Goal: Task Accomplishment & Management: Manage account settings

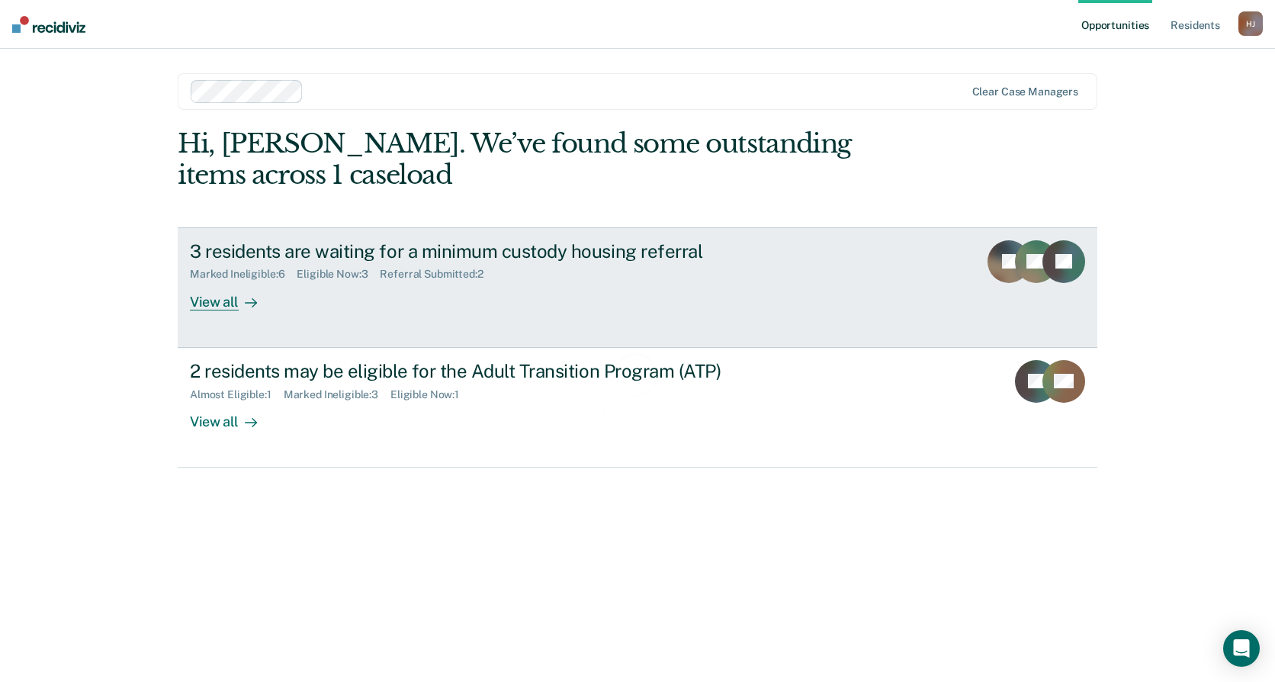
click at [385, 265] on div "Marked Ineligible : 6 Eligible Now : 3 Referral Submitted : 2" at bounding box center [457, 271] width 535 height 19
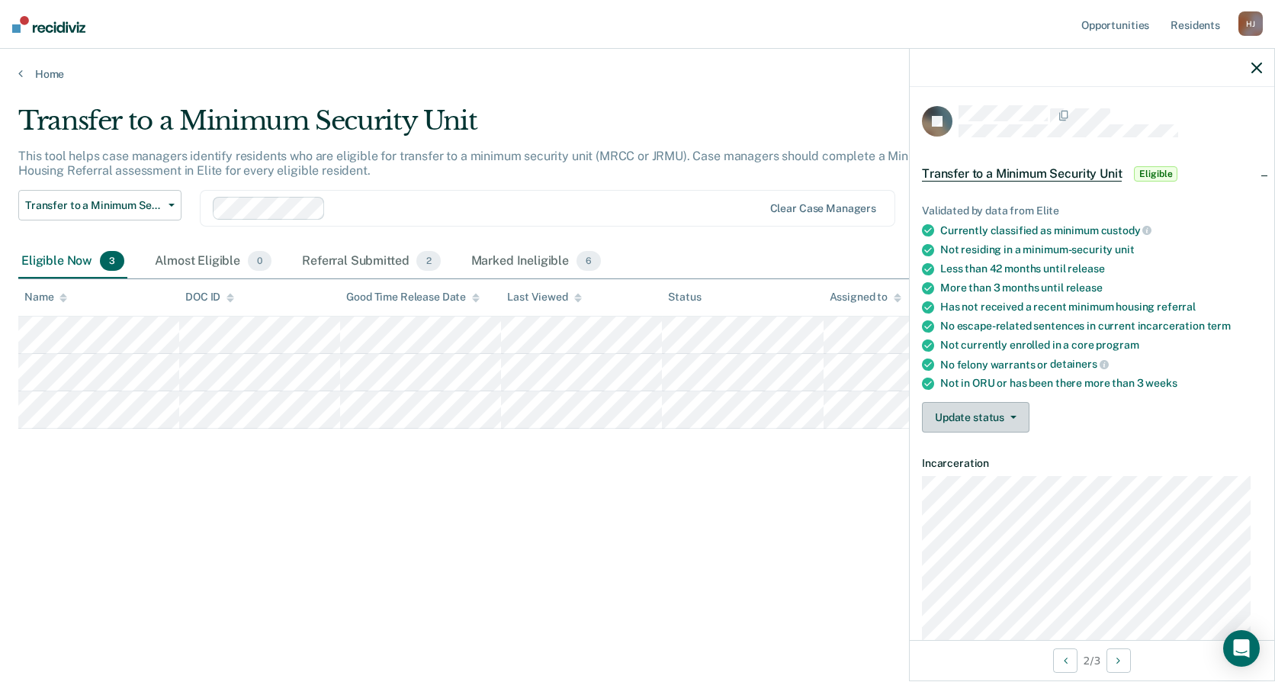
click at [937, 412] on button "Update status" at bounding box center [976, 417] width 108 height 31
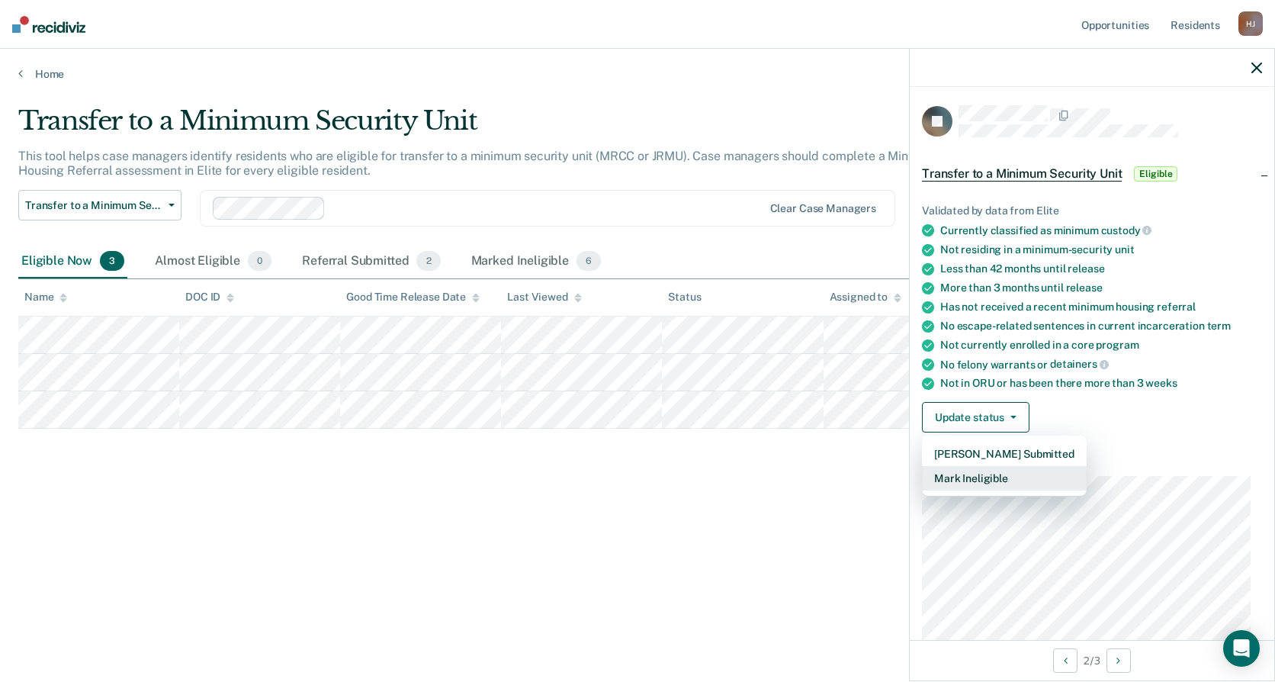
click at [1041, 480] on button "Mark Ineligible" at bounding box center [1004, 478] width 165 height 24
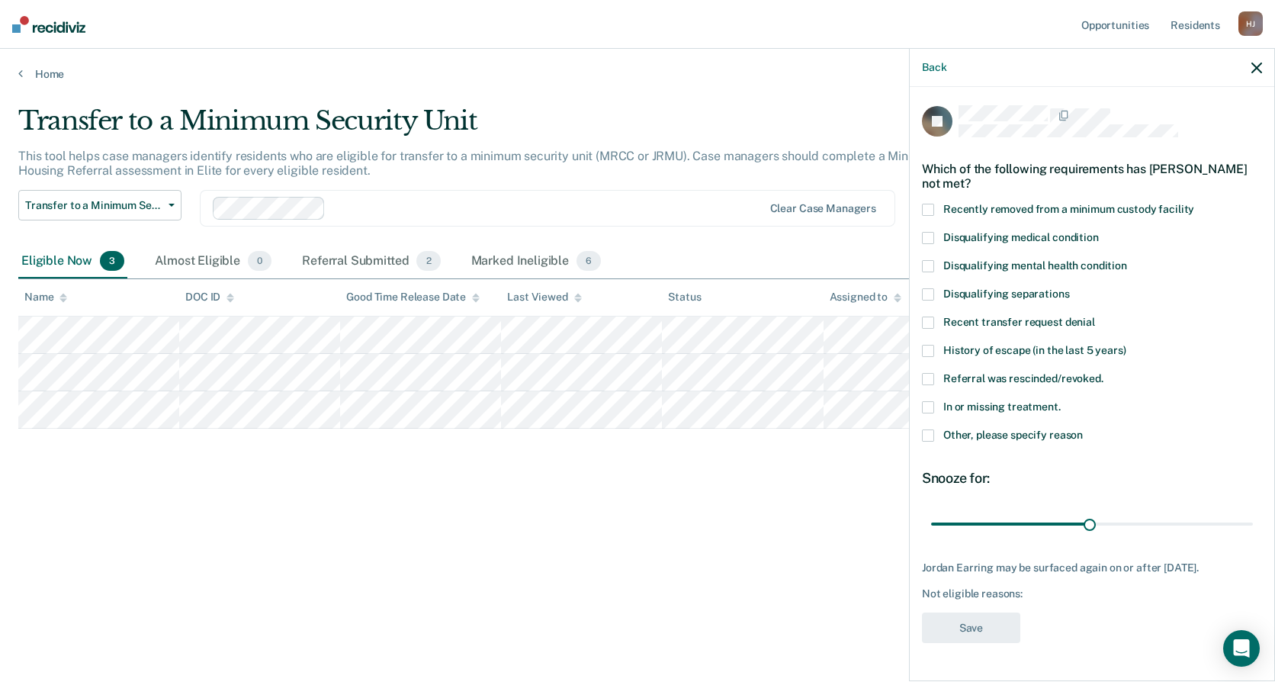
click at [960, 441] on label "Other, please specify reason" at bounding box center [1092, 437] width 340 height 16
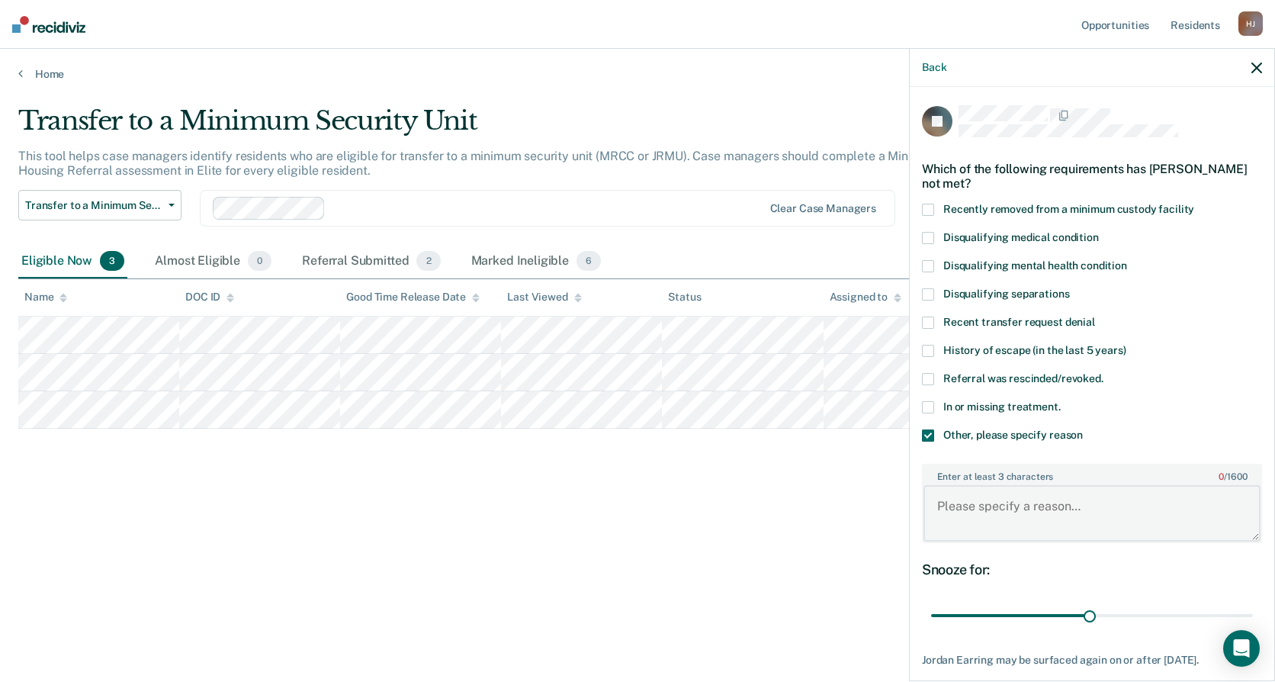
click at [963, 510] on textarea "Enter at least 3 characters 0 / 1600" at bounding box center [1092, 513] width 337 height 56
type textarea "Due to a level 3 report"
drag, startPoint x: 1084, startPoint y: 618, endPoint x: 1408, endPoint y: 637, distance: 324.7
type input "60"
click at [1253, 629] on input "range" at bounding box center [1092, 616] width 322 height 27
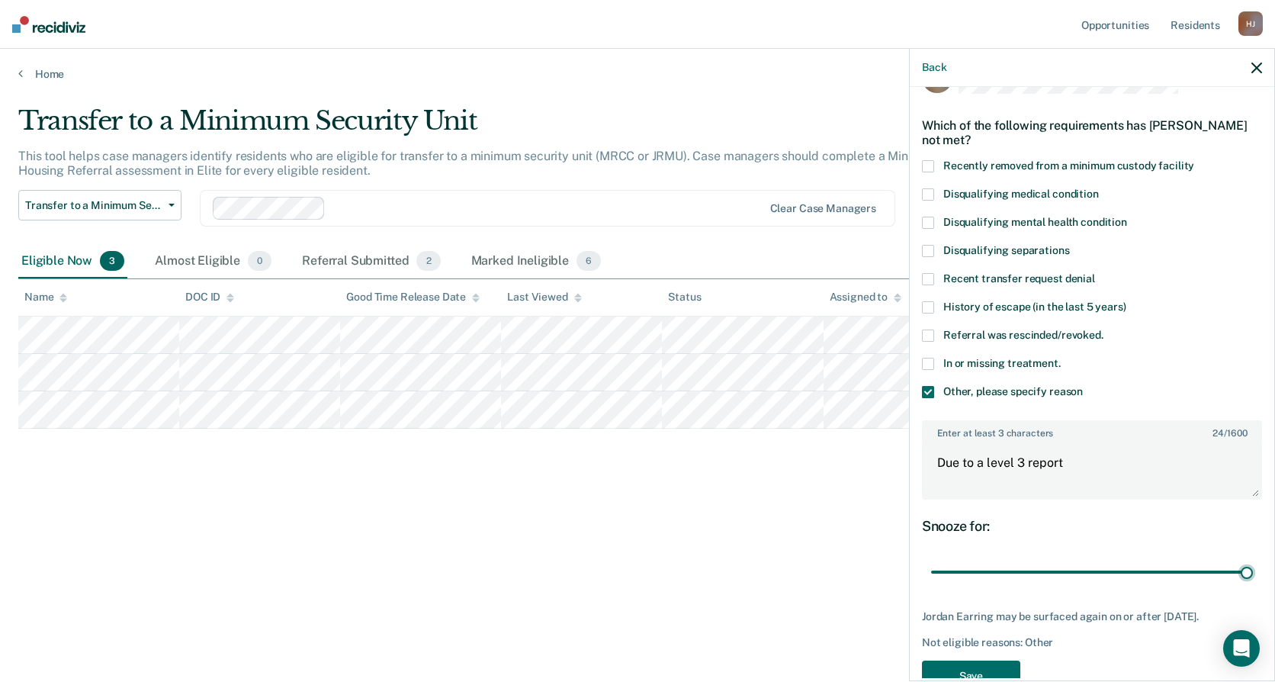
scroll to position [83, 0]
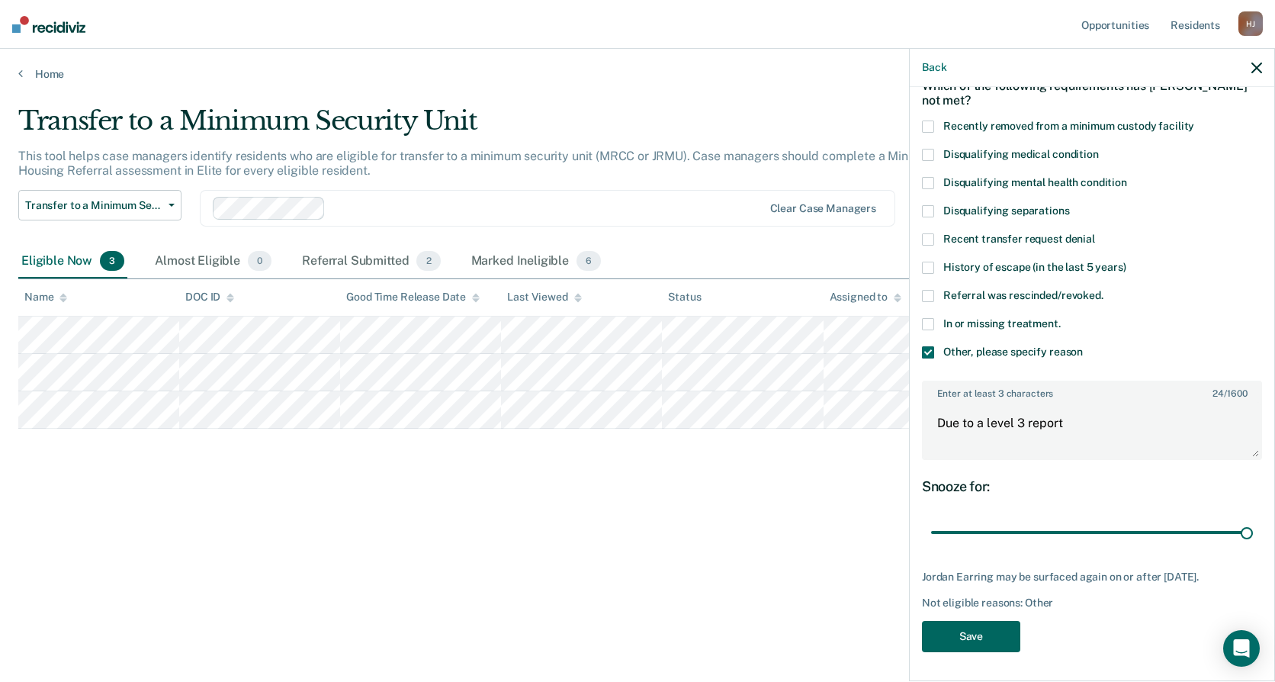
click at [979, 629] on button "Save" at bounding box center [971, 636] width 98 height 31
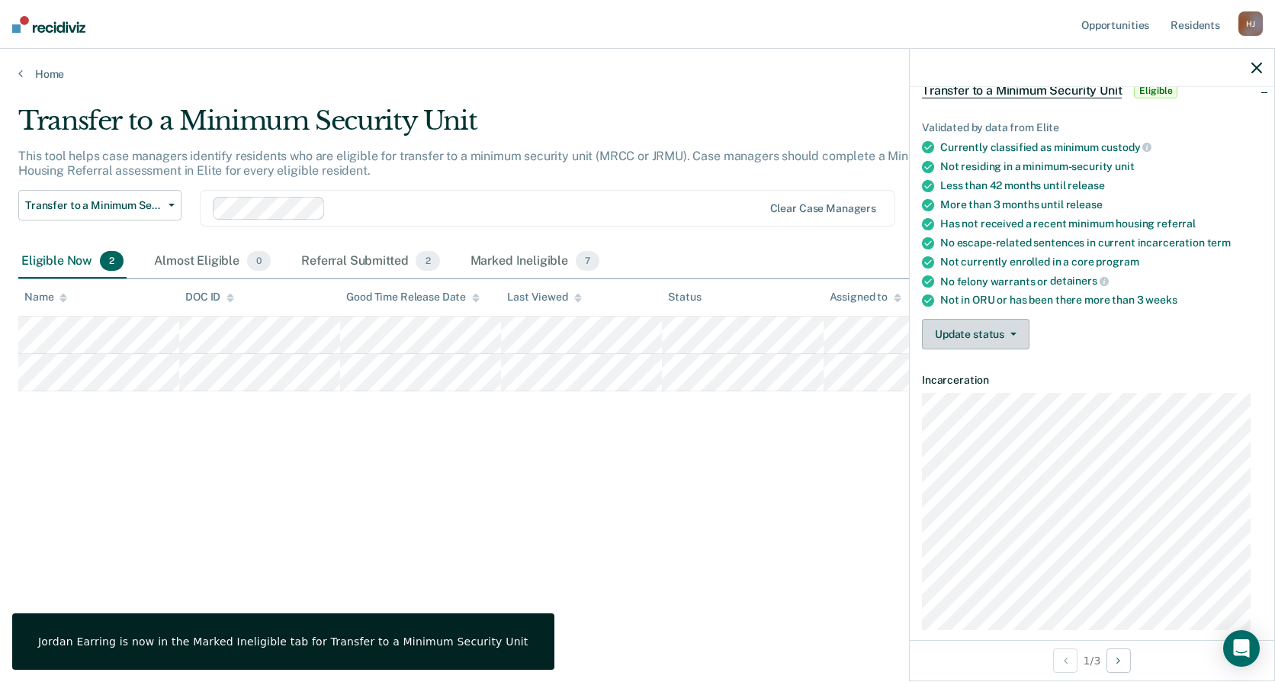
click at [1021, 335] on button "Update status" at bounding box center [976, 334] width 108 height 31
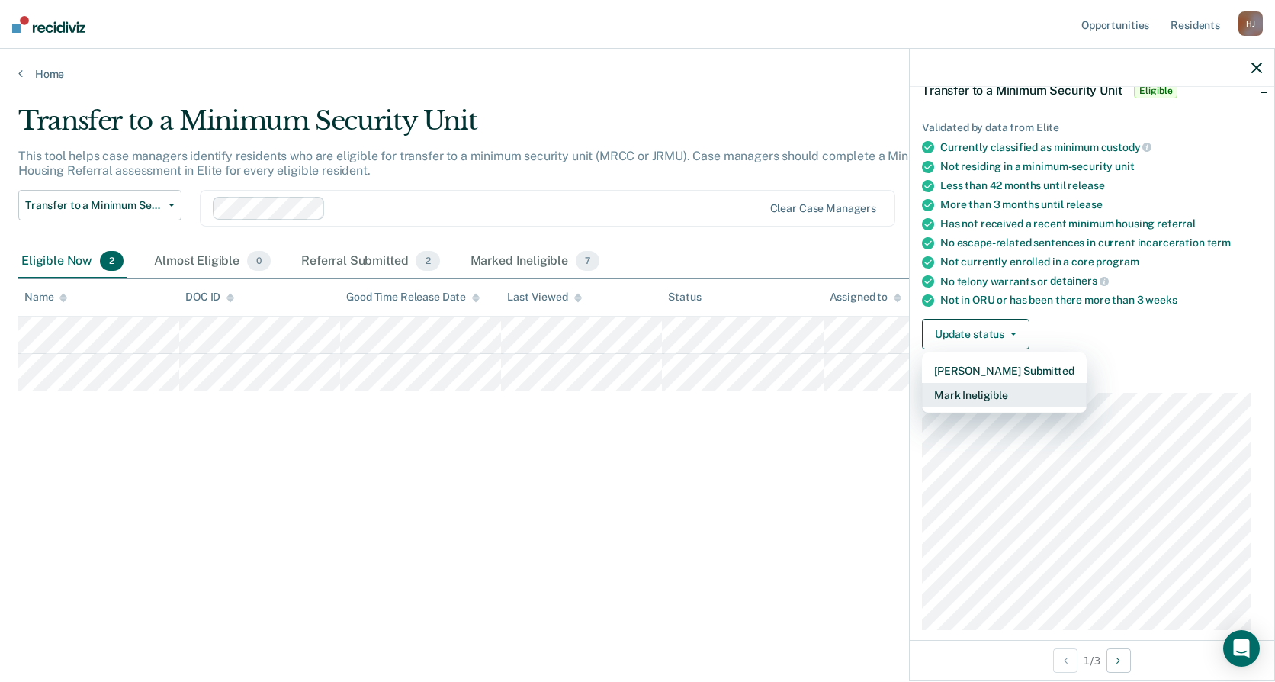
click at [1021, 395] on button "Mark Ineligible" at bounding box center [1004, 395] width 165 height 24
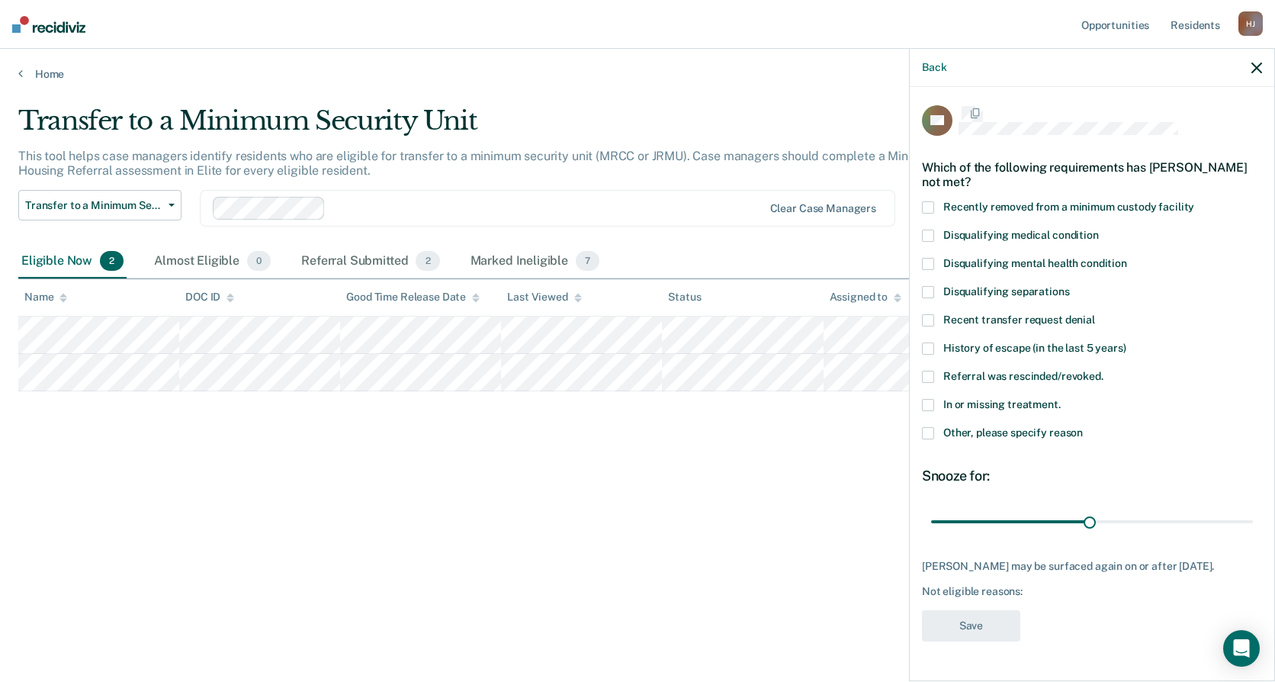
scroll to position [4, 0]
click at [978, 436] on label "Other, please specify reason" at bounding box center [1092, 437] width 340 height 16
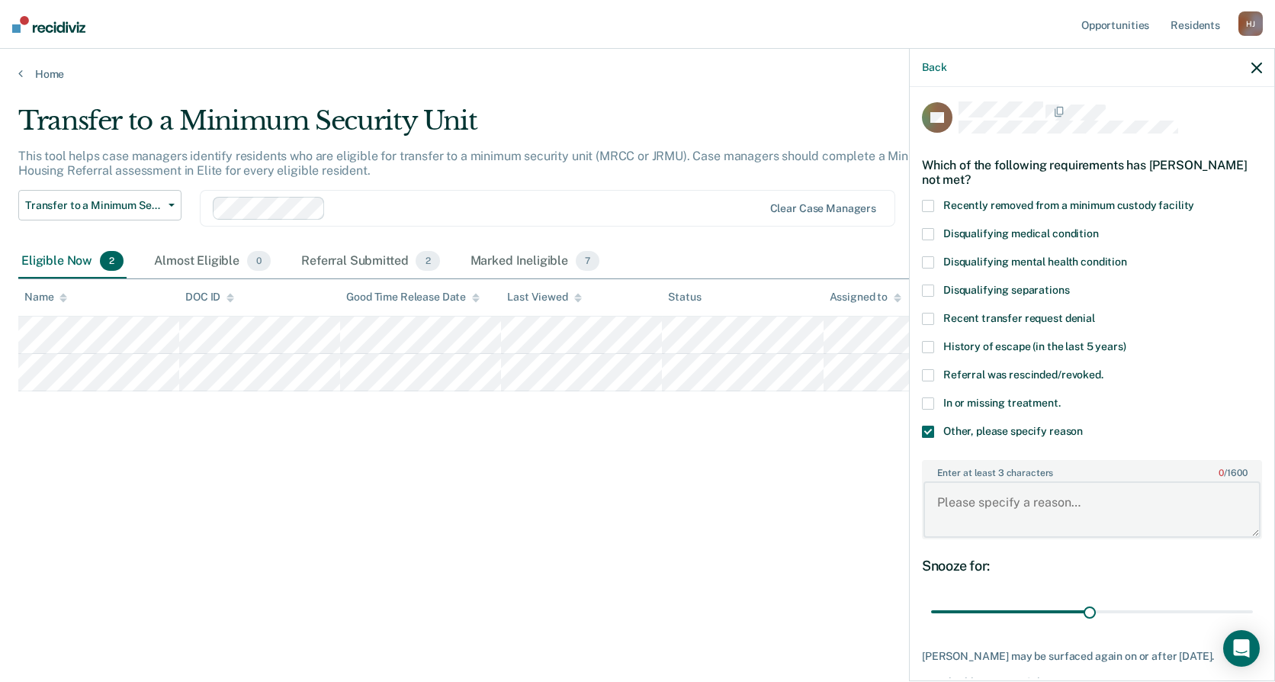
click at [998, 496] on textarea "Enter at least 3 characters 0 / 1600" at bounding box center [1092, 509] width 337 height 56
type textarea "Refused to do treatment twice"
drag, startPoint x: 1079, startPoint y: 614, endPoint x: 1346, endPoint y: 628, distance: 266.6
type input "60"
click at [1253, 625] on input "range" at bounding box center [1092, 612] width 322 height 27
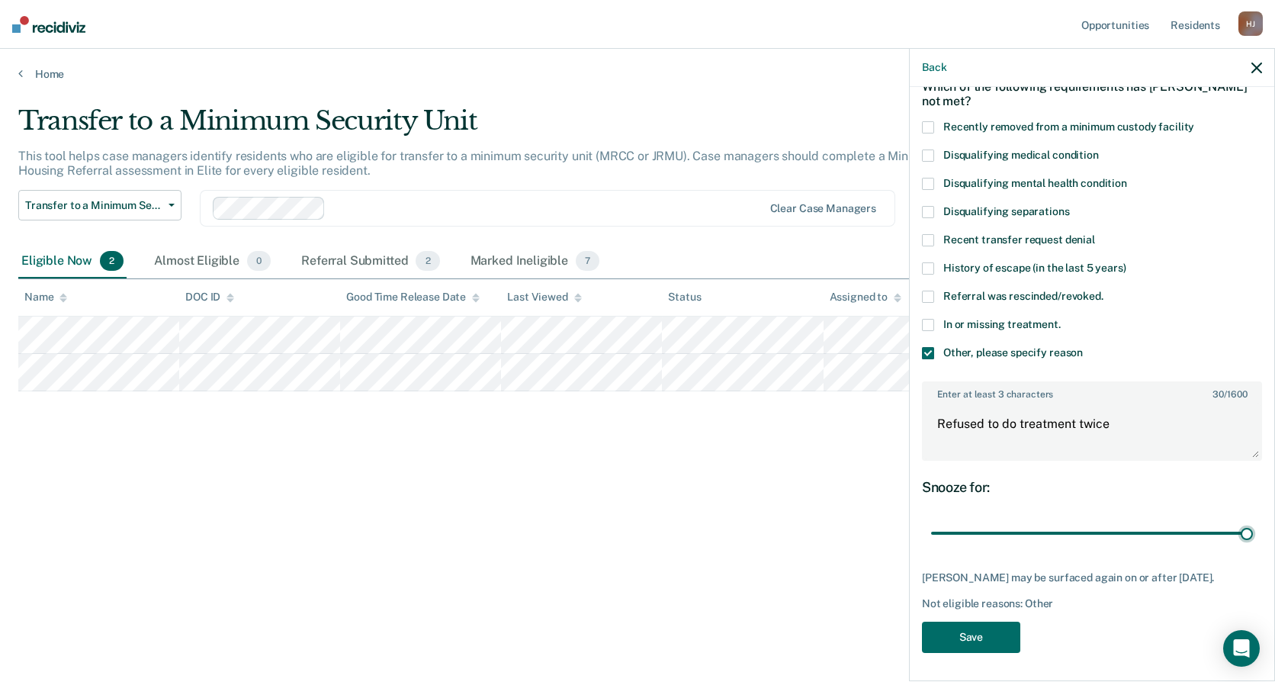
scroll to position [83, 0]
click at [1005, 623] on button "Save" at bounding box center [971, 636] width 98 height 31
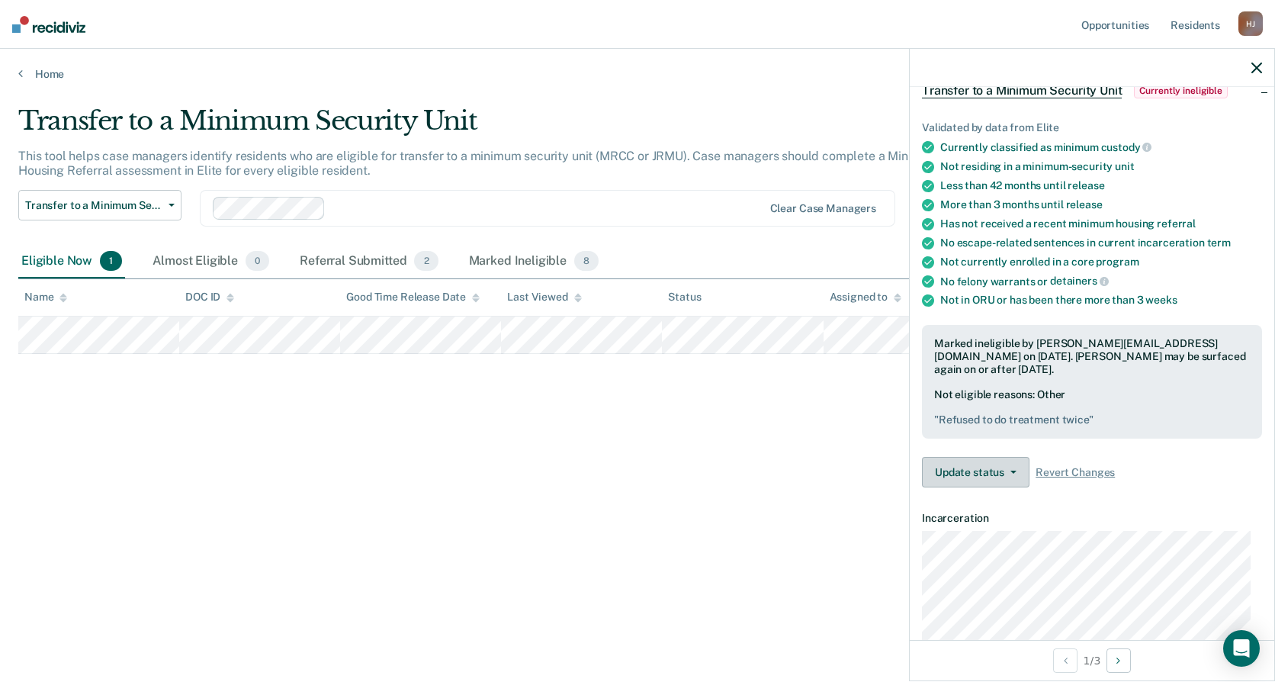
click at [996, 476] on button "Update status" at bounding box center [976, 472] width 108 height 31
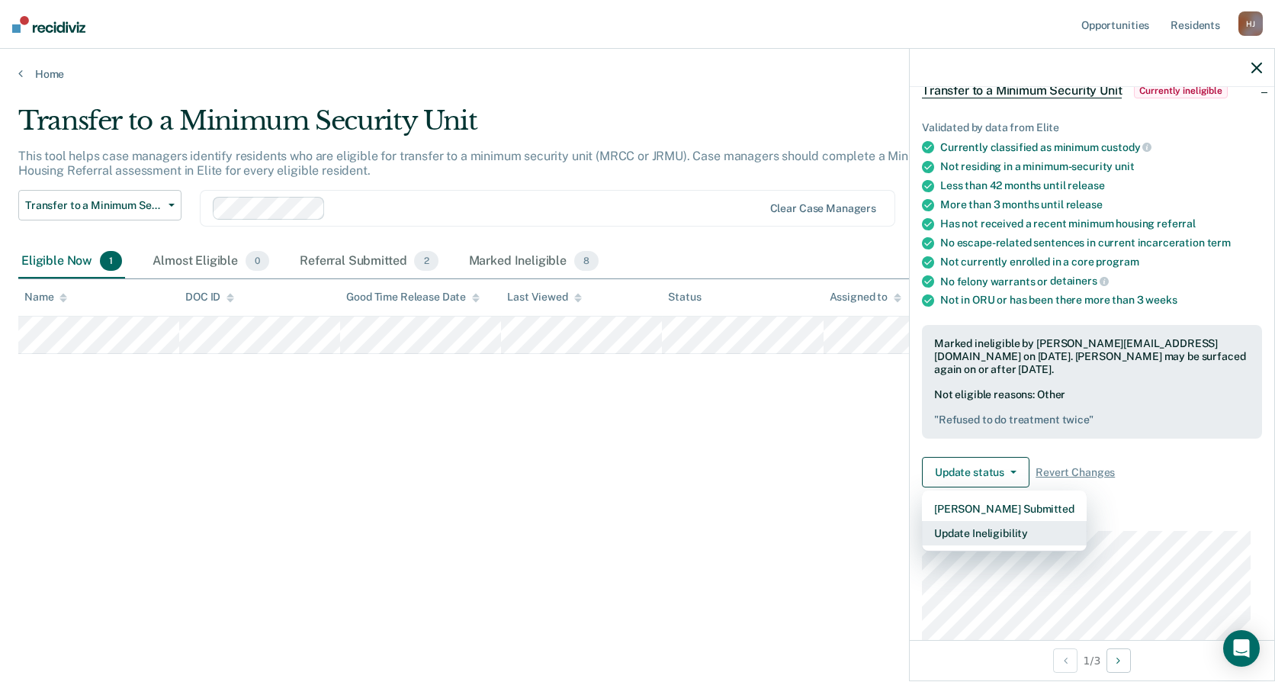
click at [1033, 537] on button "Update Ineligibility" at bounding box center [1004, 533] width 165 height 24
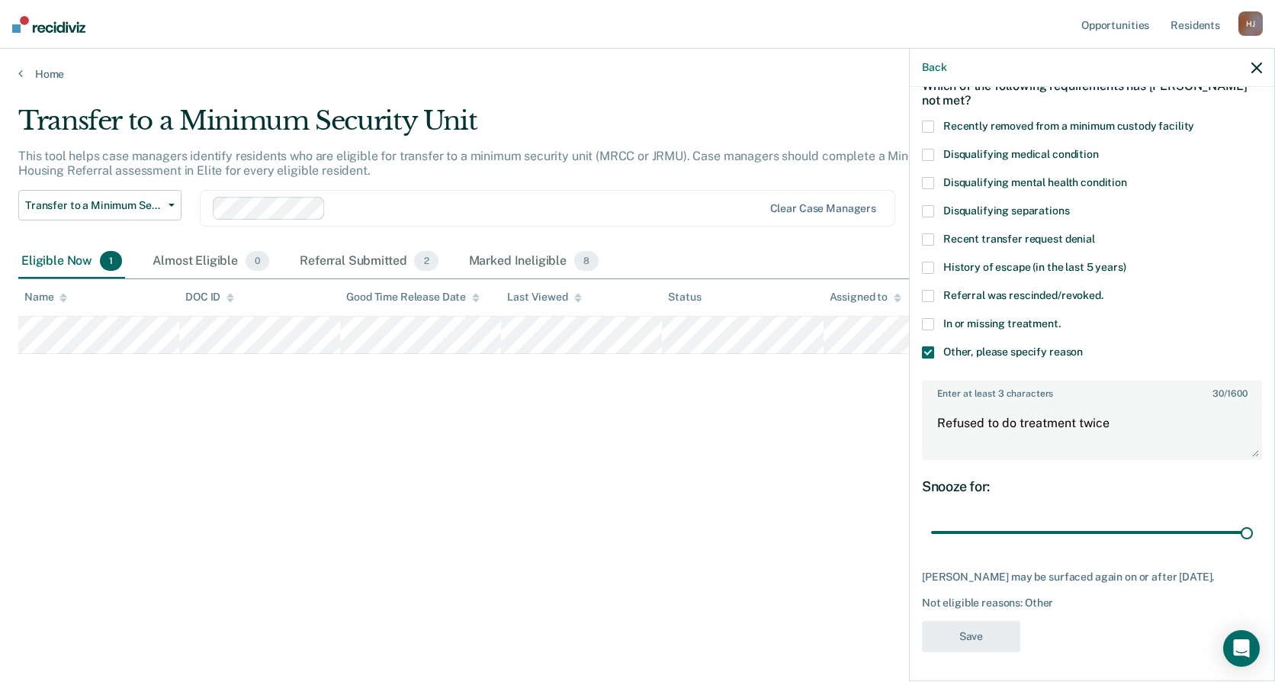
click at [995, 320] on span "In or missing treatment." at bounding box center [1002, 323] width 117 height 12
click at [929, 351] on span at bounding box center [928, 352] width 12 height 12
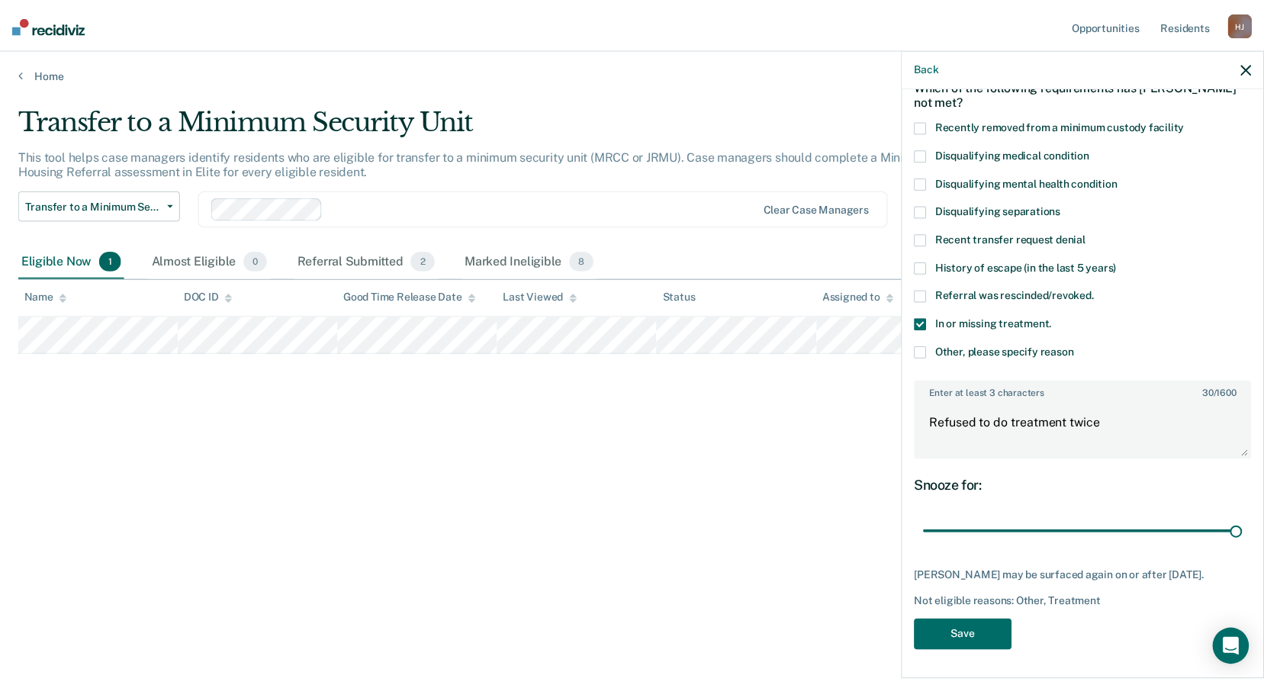
scroll to position [0, 0]
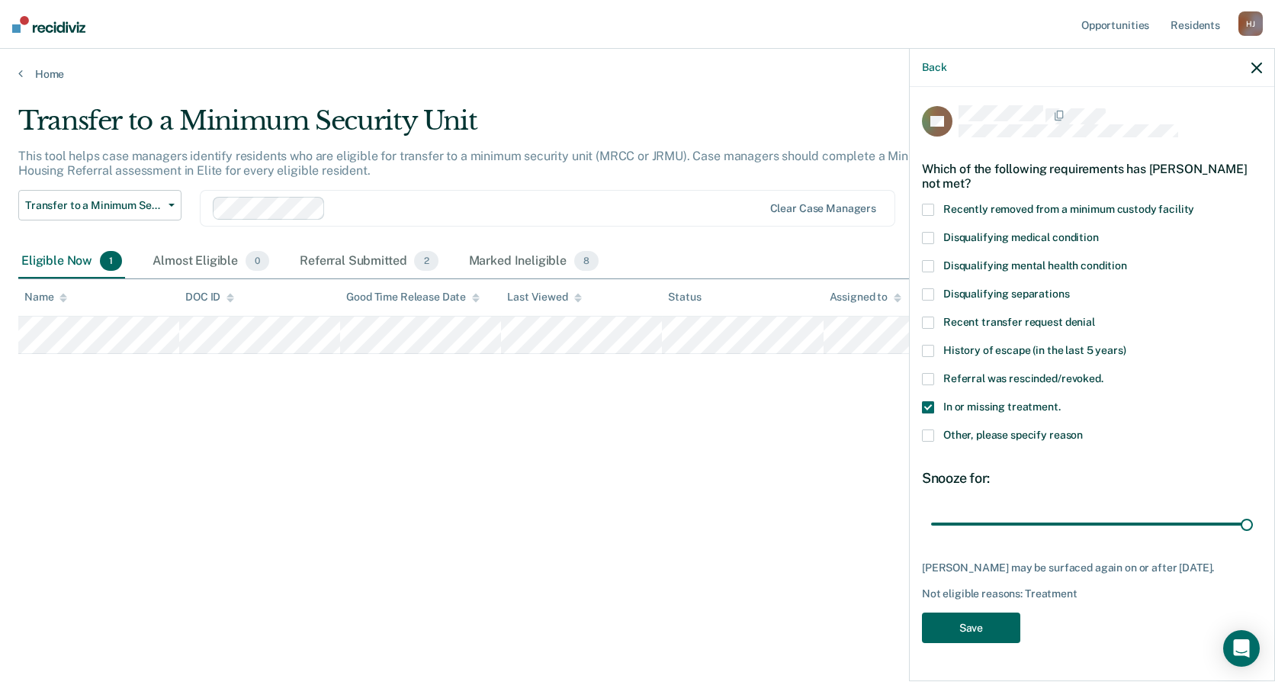
click at [1001, 630] on button "Save" at bounding box center [971, 627] width 98 height 31
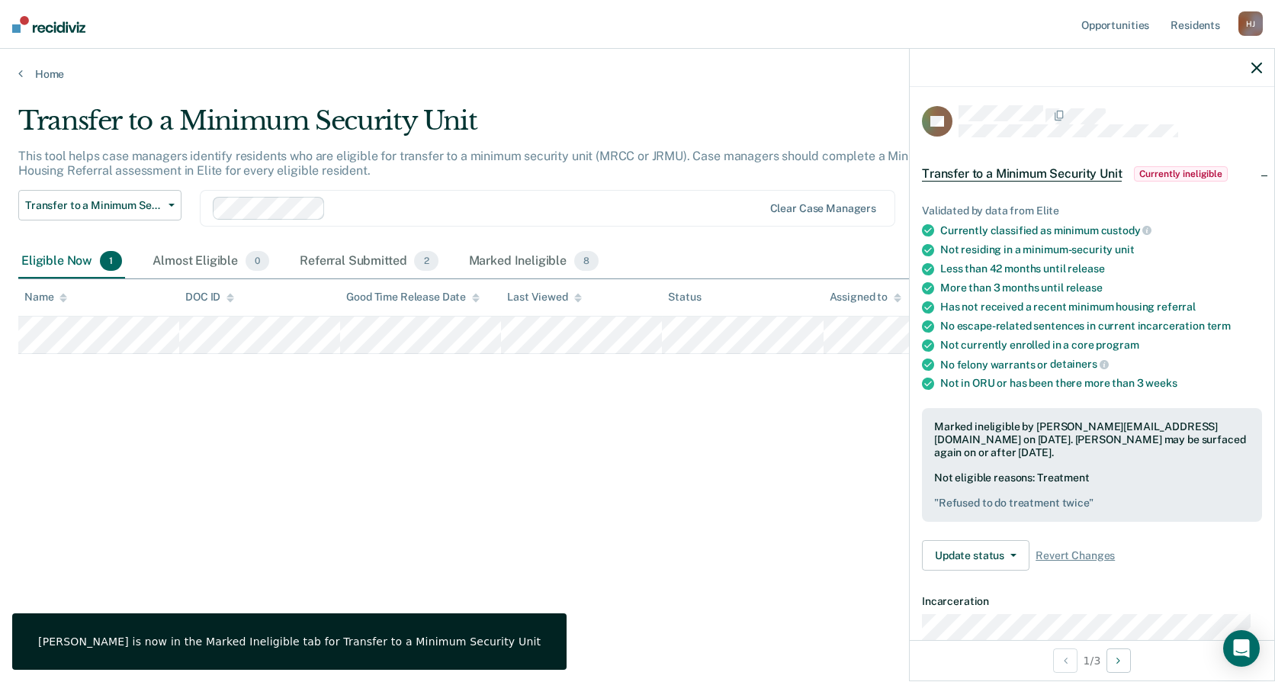
click at [778, 506] on div "Transfer to a Minimum Security Unit This tool helps case managers identify resi…" at bounding box center [637, 336] width 1239 height 462
click at [1259, 69] on icon "button" at bounding box center [1257, 68] width 11 height 11
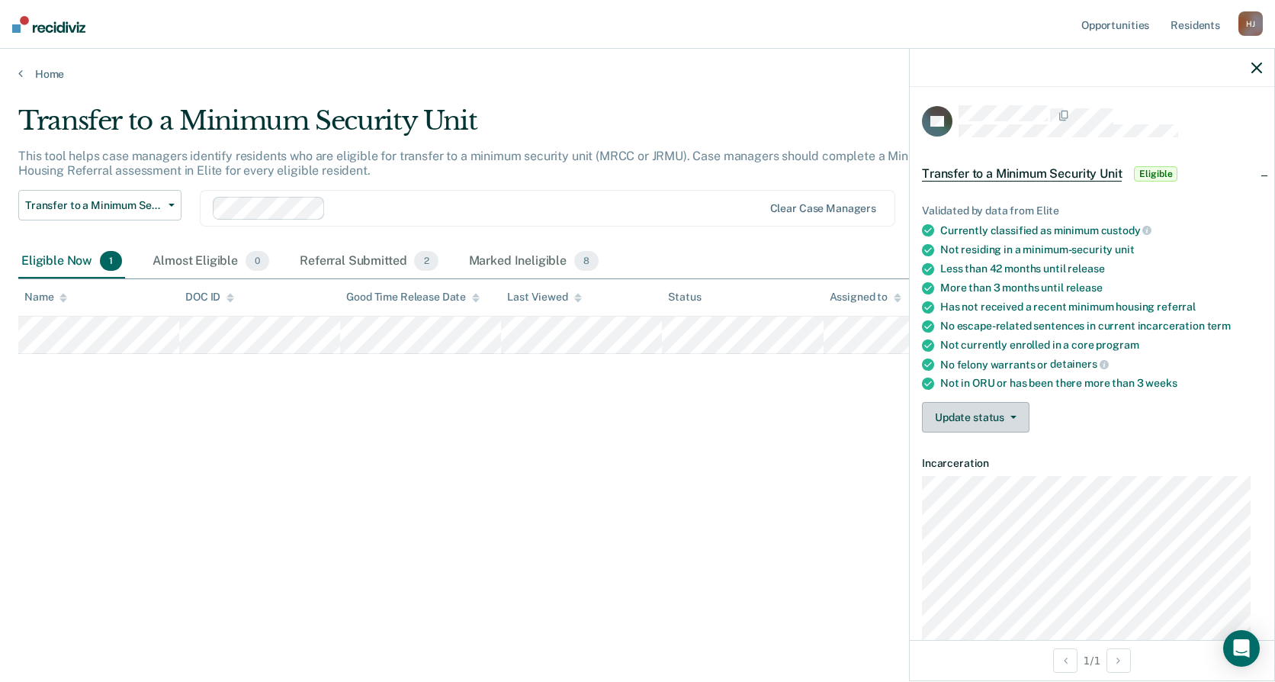
click at [1002, 423] on button "Update status" at bounding box center [976, 417] width 108 height 31
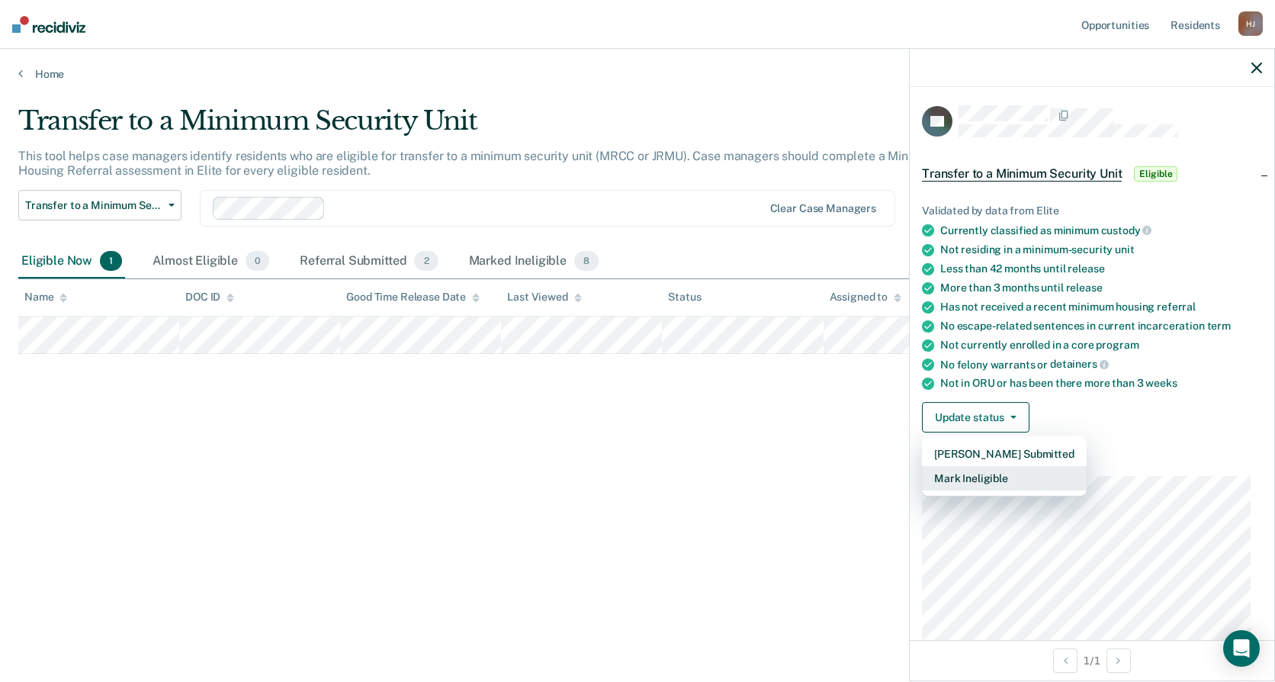
click at [1006, 475] on button "Mark Ineligible" at bounding box center [1004, 478] width 165 height 24
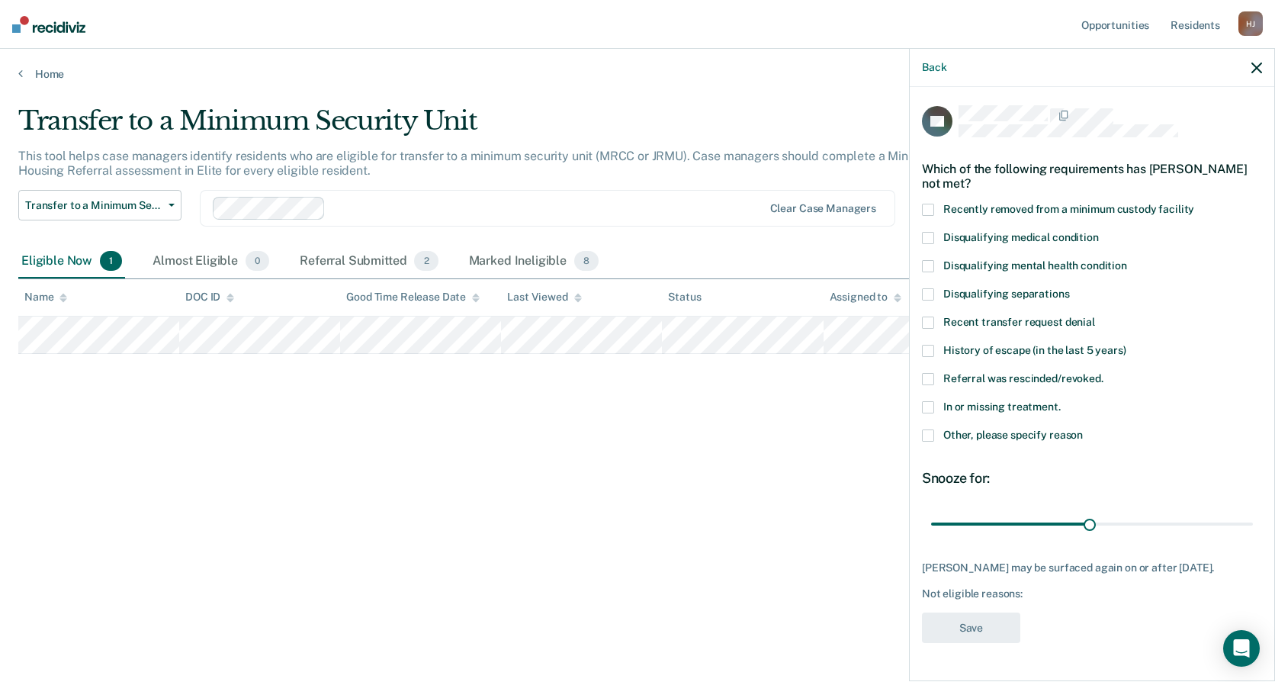
click at [1011, 413] on label "In or missing treatment." at bounding box center [1092, 409] width 340 height 16
drag, startPoint x: 1079, startPoint y: 525, endPoint x: 1348, endPoint y: 532, distance: 268.6
type input "60"
click at [1253, 532] on input "range" at bounding box center [1092, 523] width 322 height 27
click at [981, 627] on button "Save" at bounding box center [971, 627] width 98 height 31
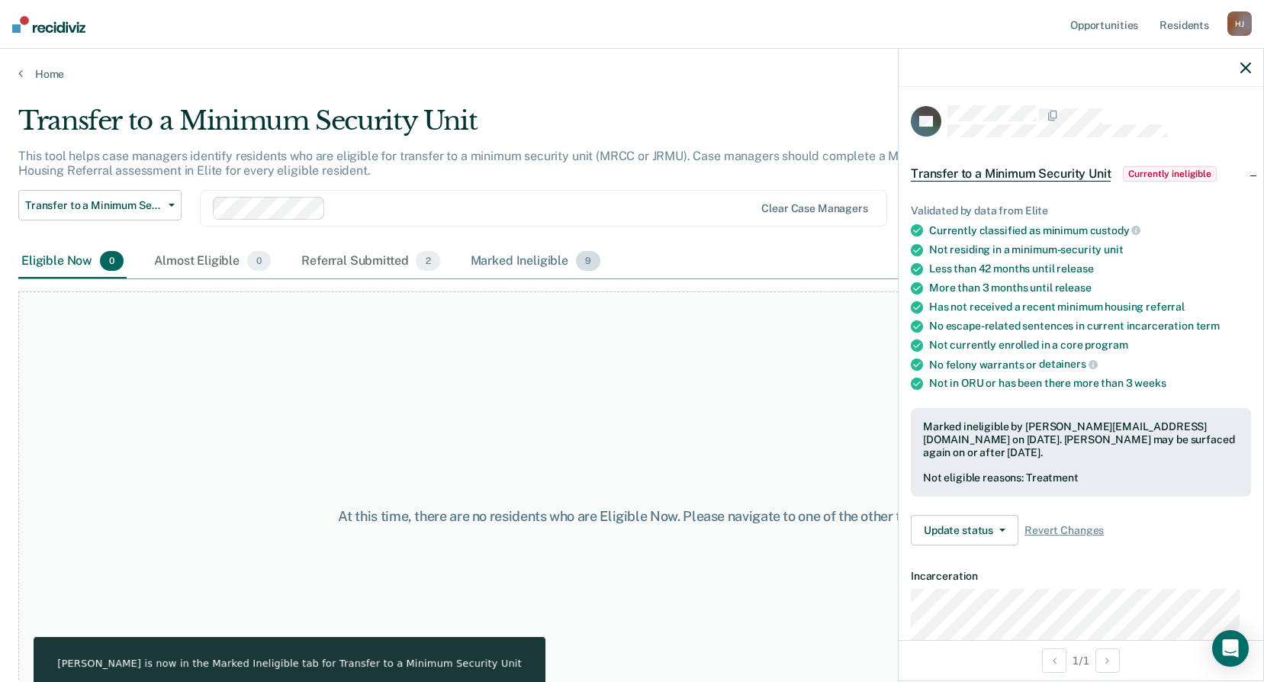
click at [530, 259] on div "Marked Ineligible 9" at bounding box center [536, 262] width 137 height 34
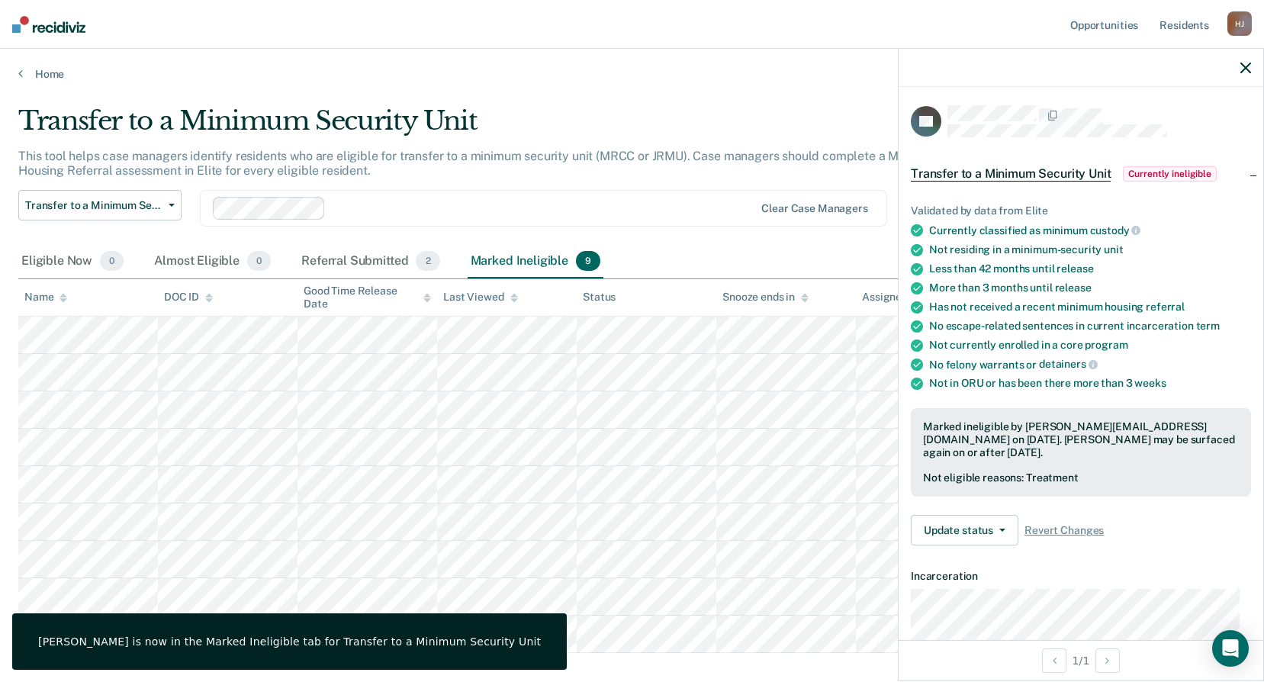
scroll to position [81, 0]
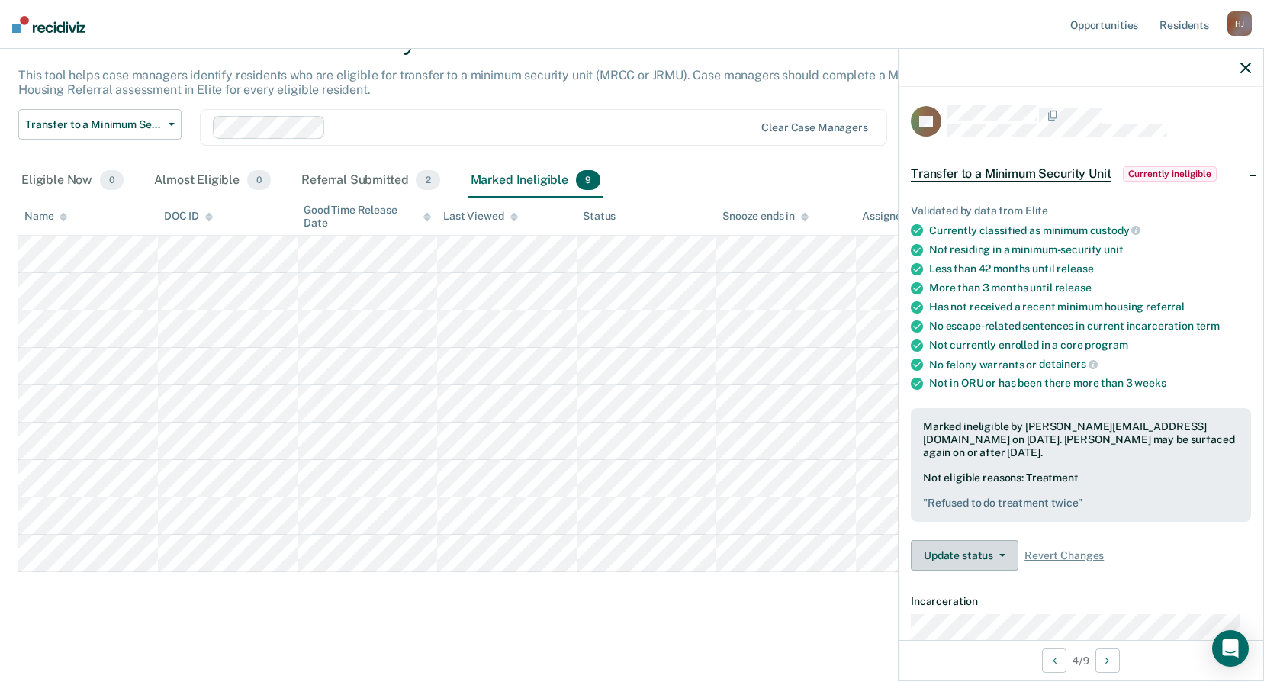
click at [988, 562] on button "Update status" at bounding box center [965, 555] width 108 height 31
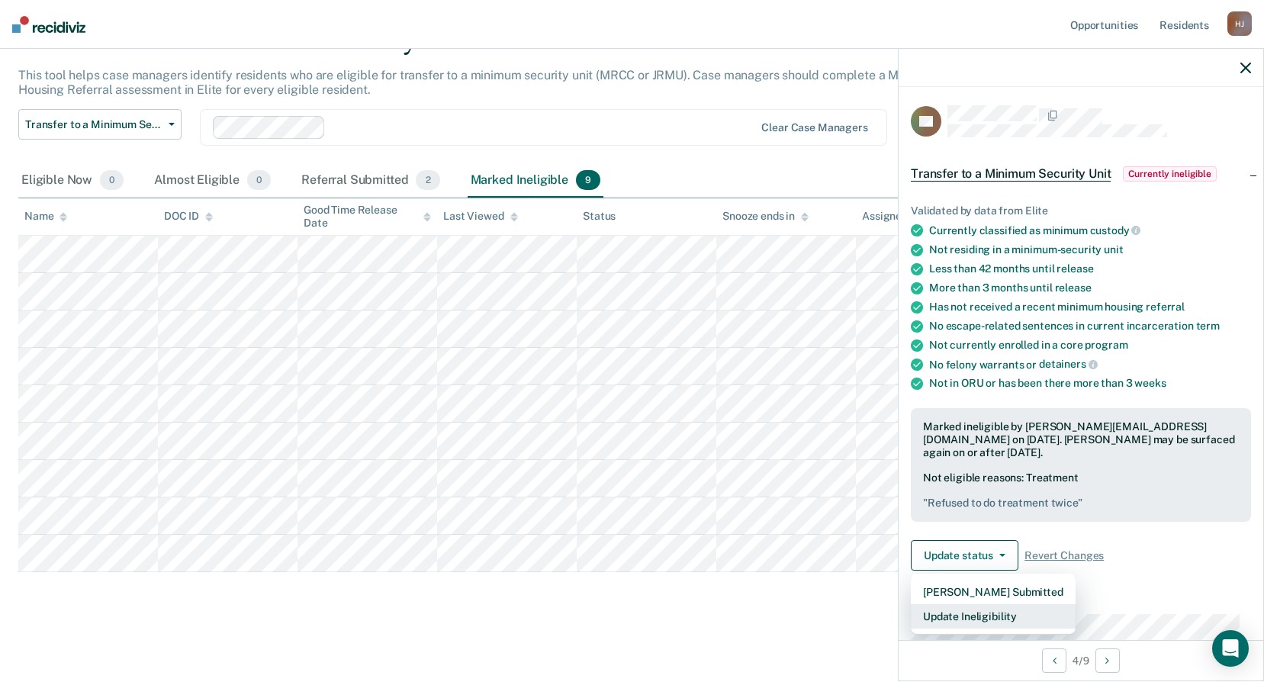
click at [1010, 616] on button "Update Ineligibility" at bounding box center [993, 616] width 165 height 24
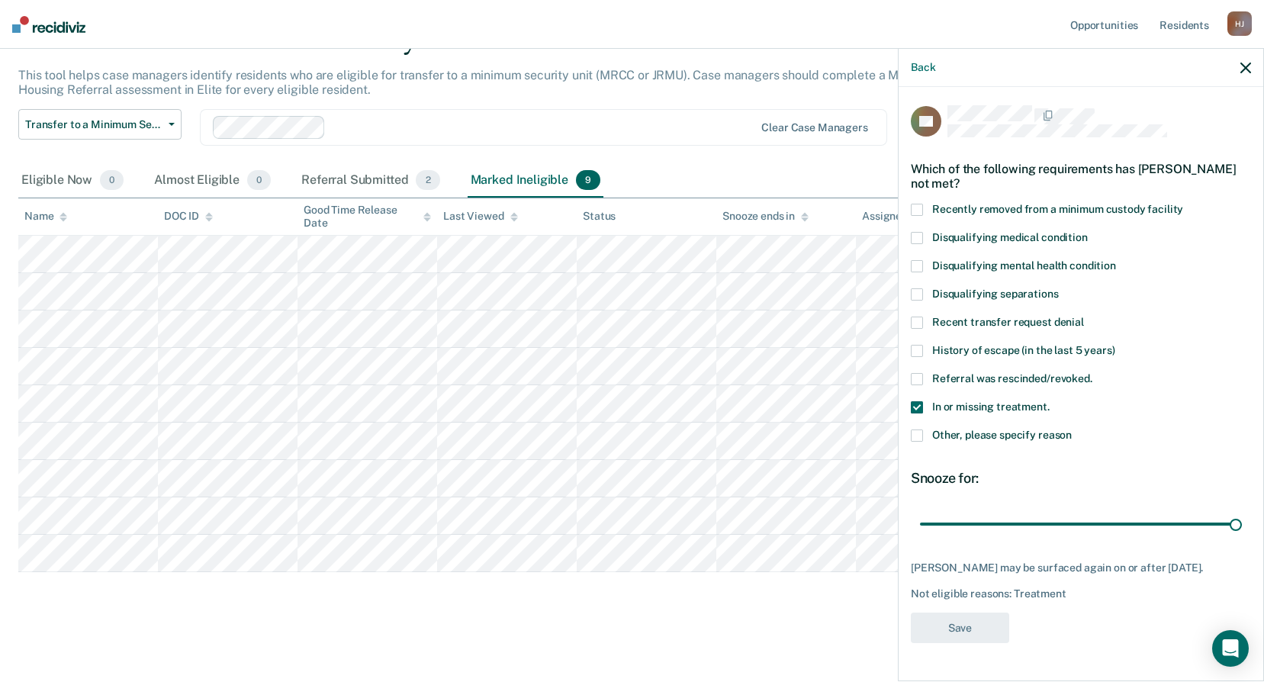
click at [965, 440] on label "Other, please specify reason" at bounding box center [1081, 437] width 340 height 16
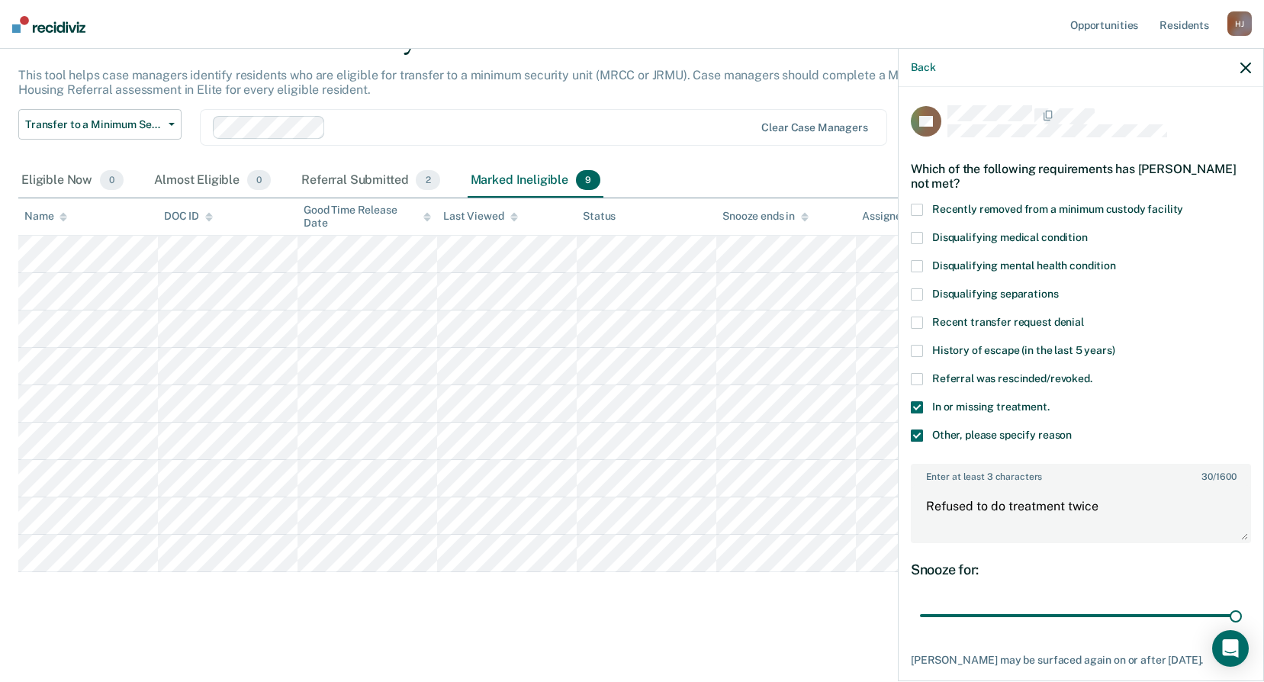
click at [916, 401] on span at bounding box center [917, 407] width 12 height 12
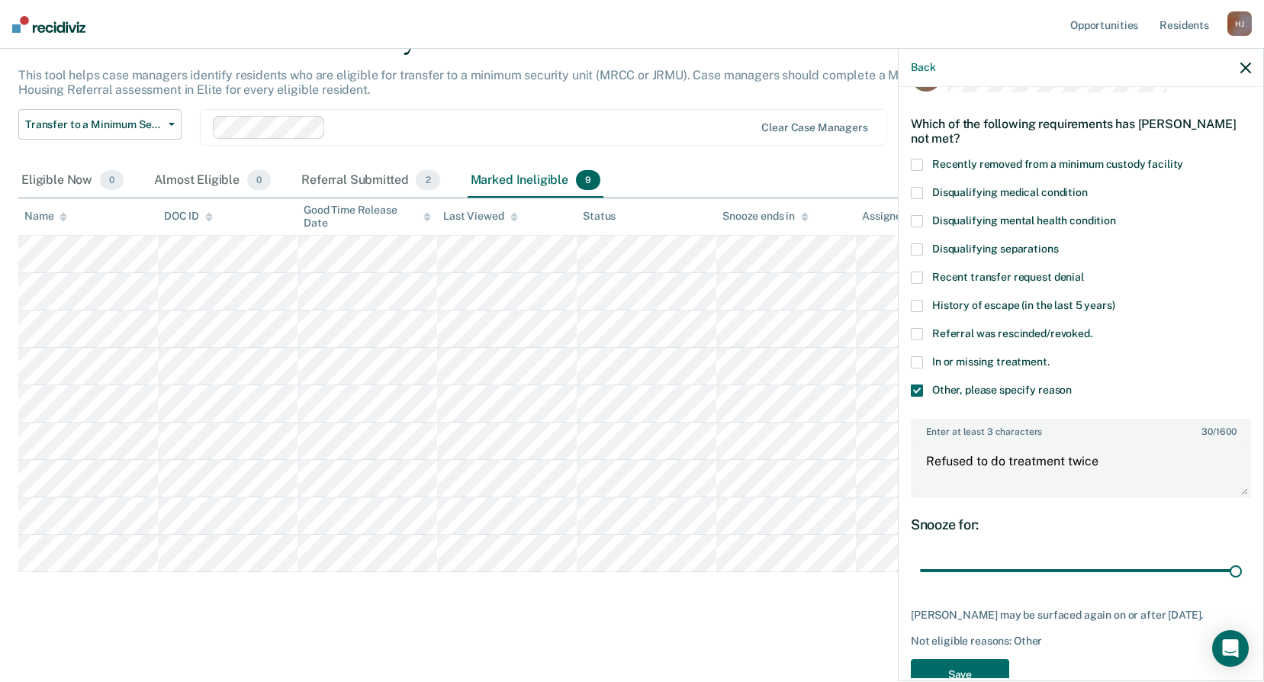
scroll to position [83, 0]
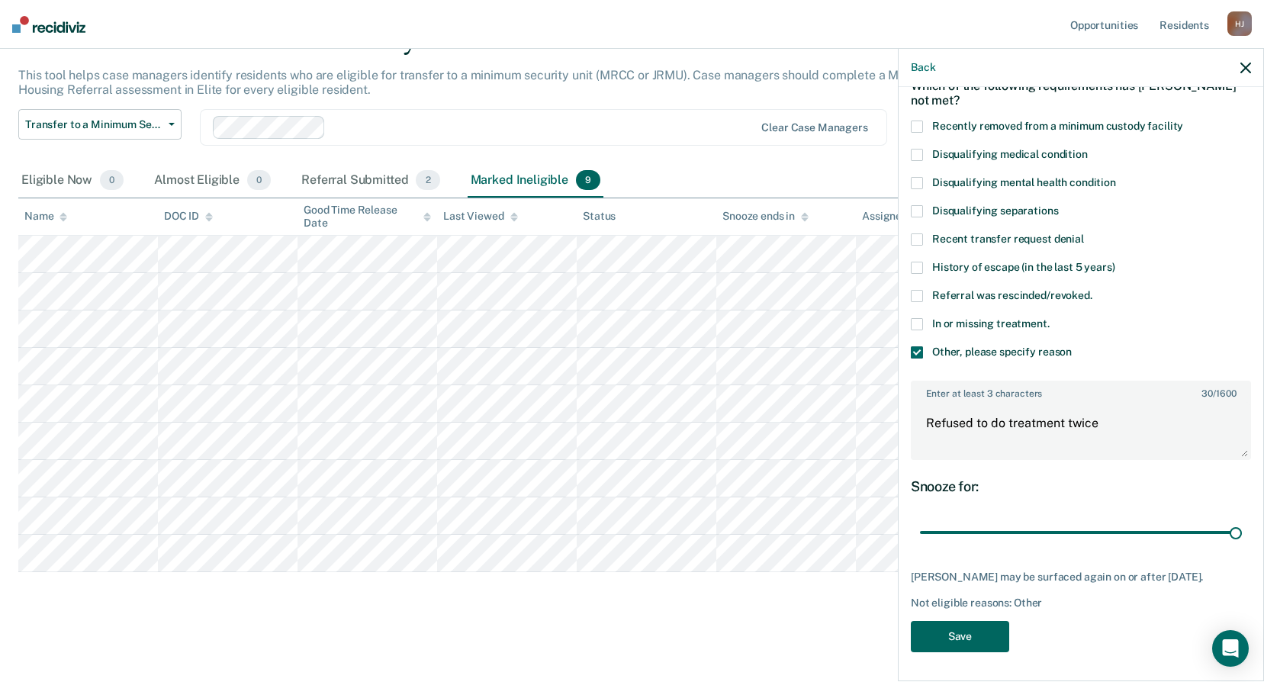
click at [994, 643] on button "Save" at bounding box center [960, 636] width 98 height 31
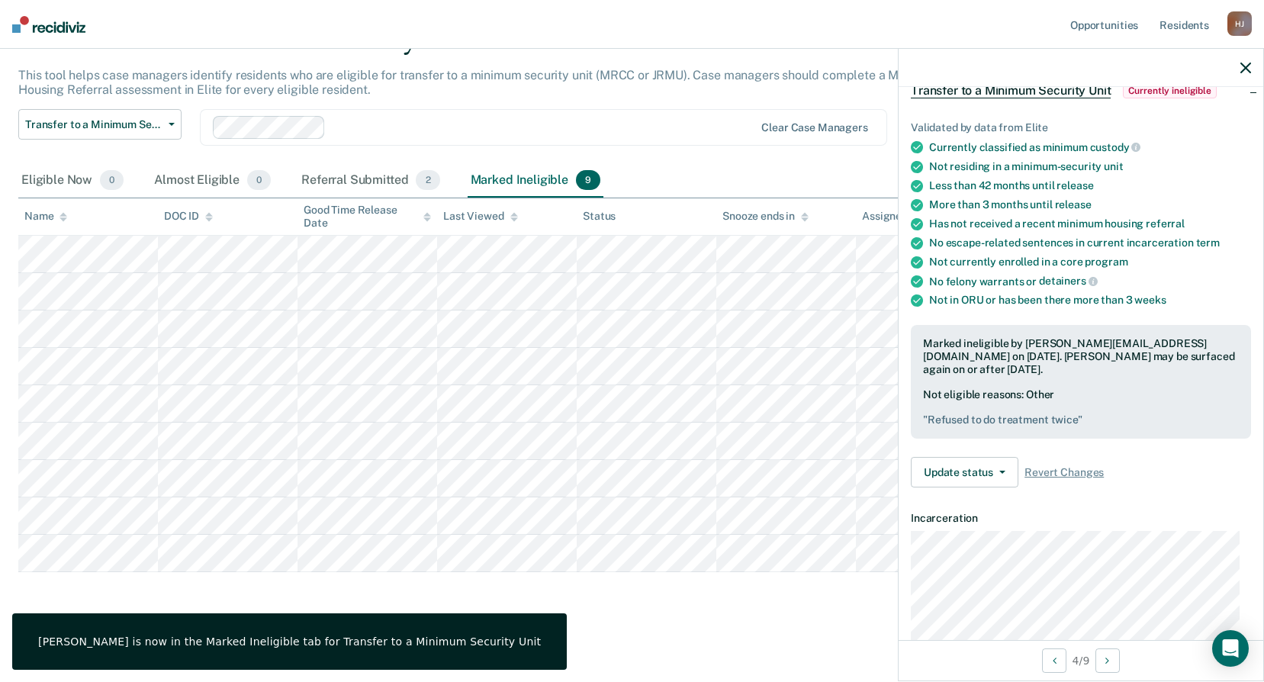
click at [735, 610] on div "Transfer to a Minimum Security Unit This tool helps case managers identify resi…" at bounding box center [631, 320] width 1227 height 592
click at [731, 574] on div "Transfer to a Minimum Security Unit This tool helps case managers identify resi…" at bounding box center [631, 320] width 1227 height 592
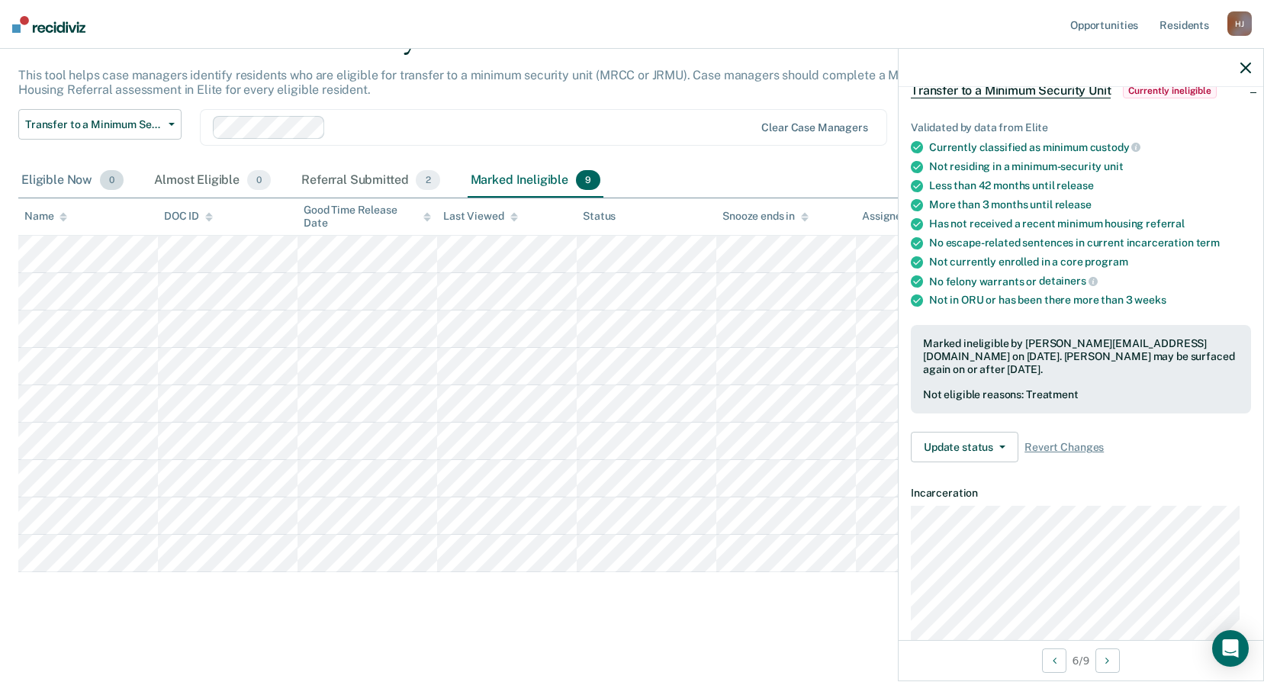
click at [93, 174] on div "Eligible Now 0" at bounding box center [72, 181] width 108 height 34
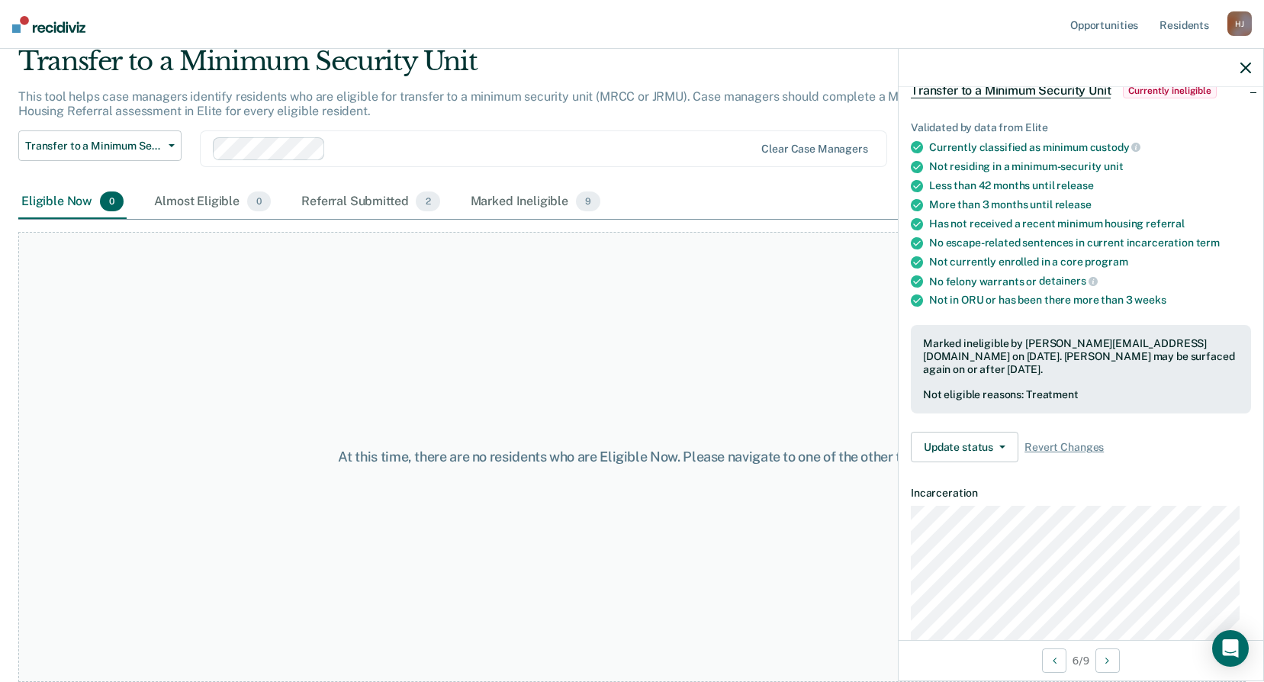
scroll to position [59, 0]
click at [137, 153] on button "Transfer to a Minimum Security Unit" at bounding box center [99, 145] width 163 height 31
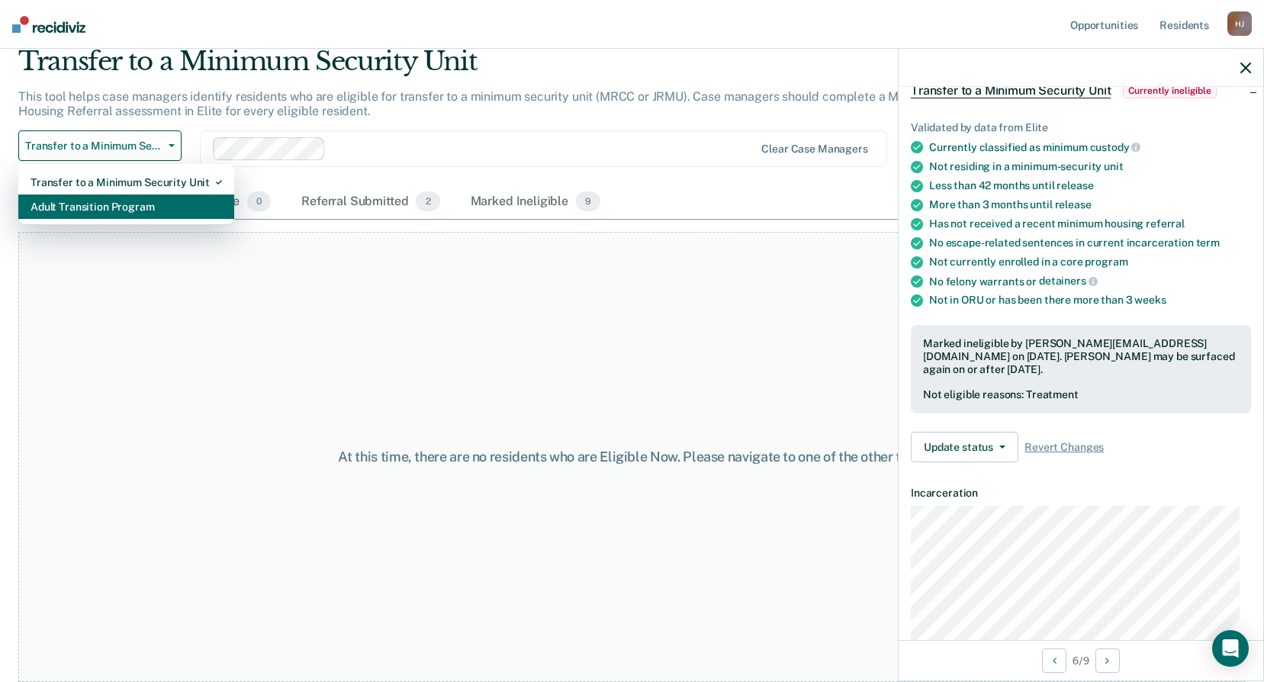
click at [132, 210] on div "Adult Transition Program" at bounding box center [126, 207] width 191 height 24
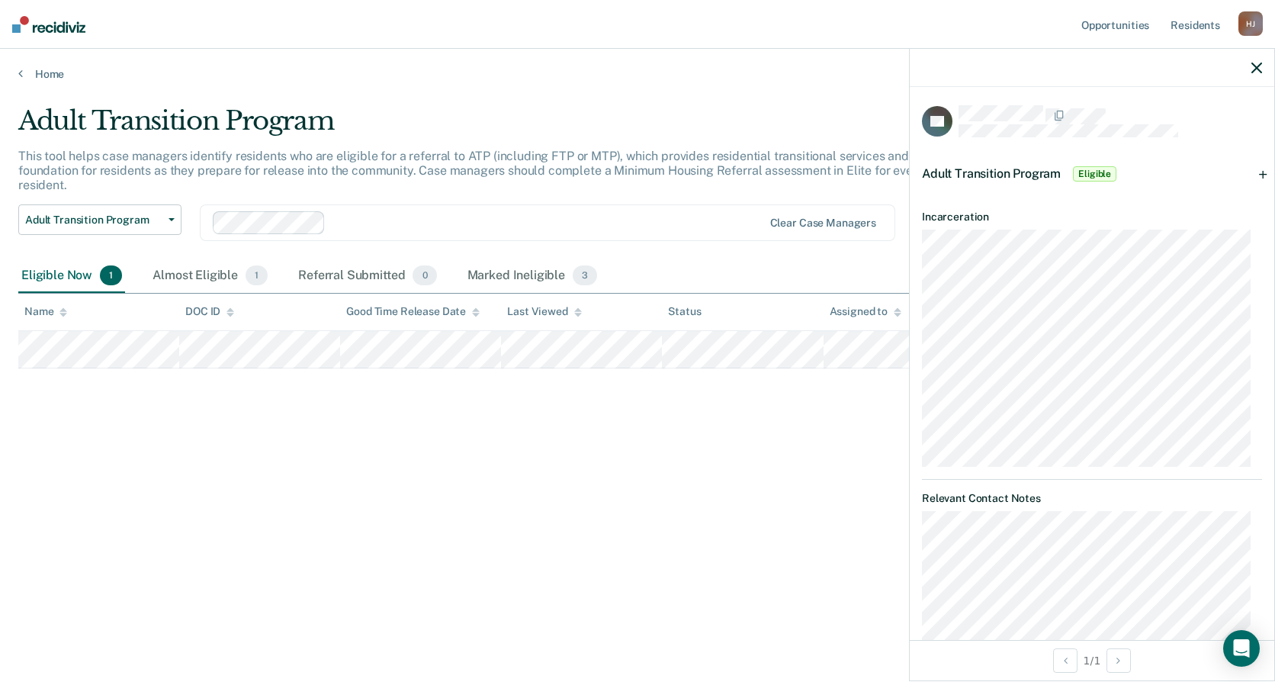
click at [1256, 68] on icon "button" at bounding box center [1257, 68] width 11 height 11
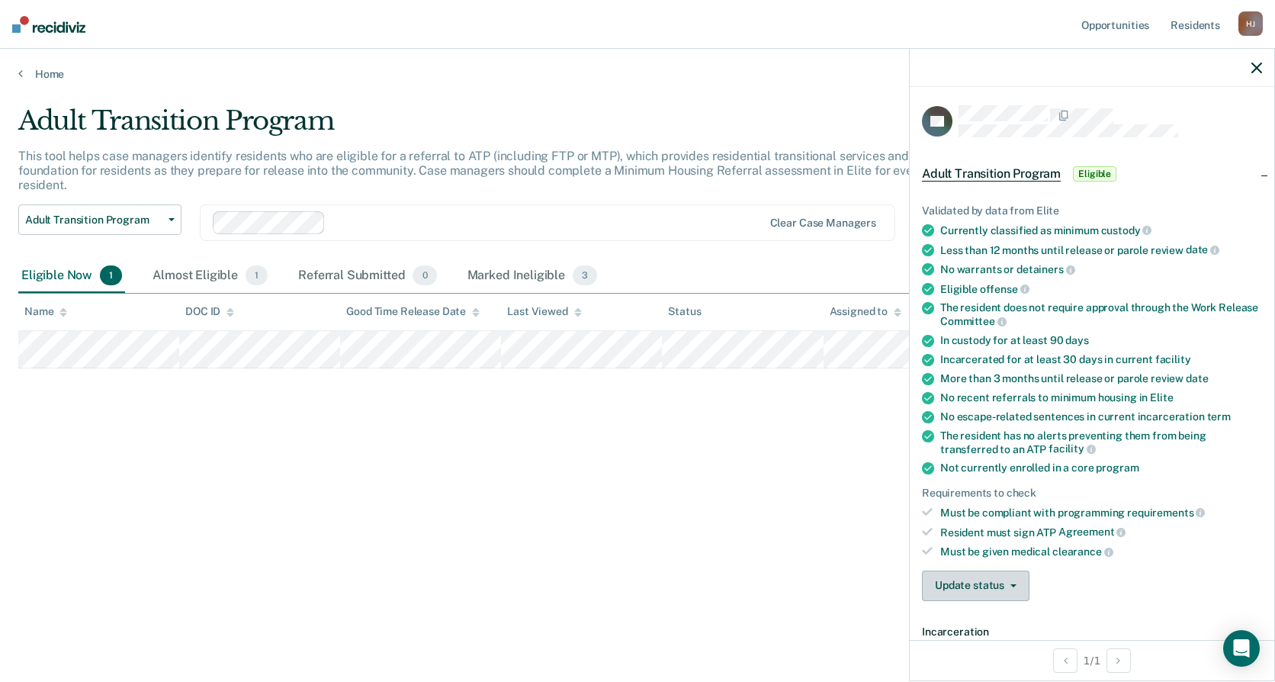
click at [953, 593] on button "Update status" at bounding box center [976, 586] width 108 height 31
click at [983, 579] on button "Update status" at bounding box center [976, 586] width 108 height 31
click at [983, 596] on button "Update status" at bounding box center [976, 586] width 108 height 31
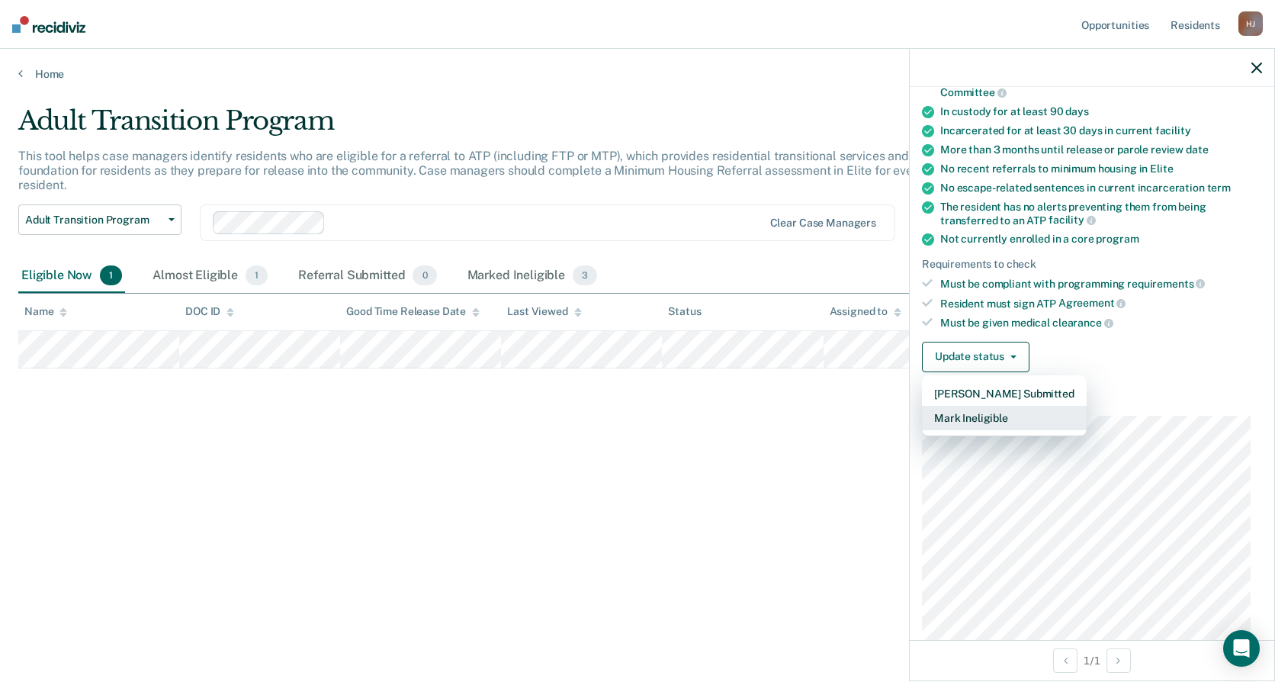
click at [1026, 419] on button "Mark Ineligible" at bounding box center [1004, 418] width 165 height 24
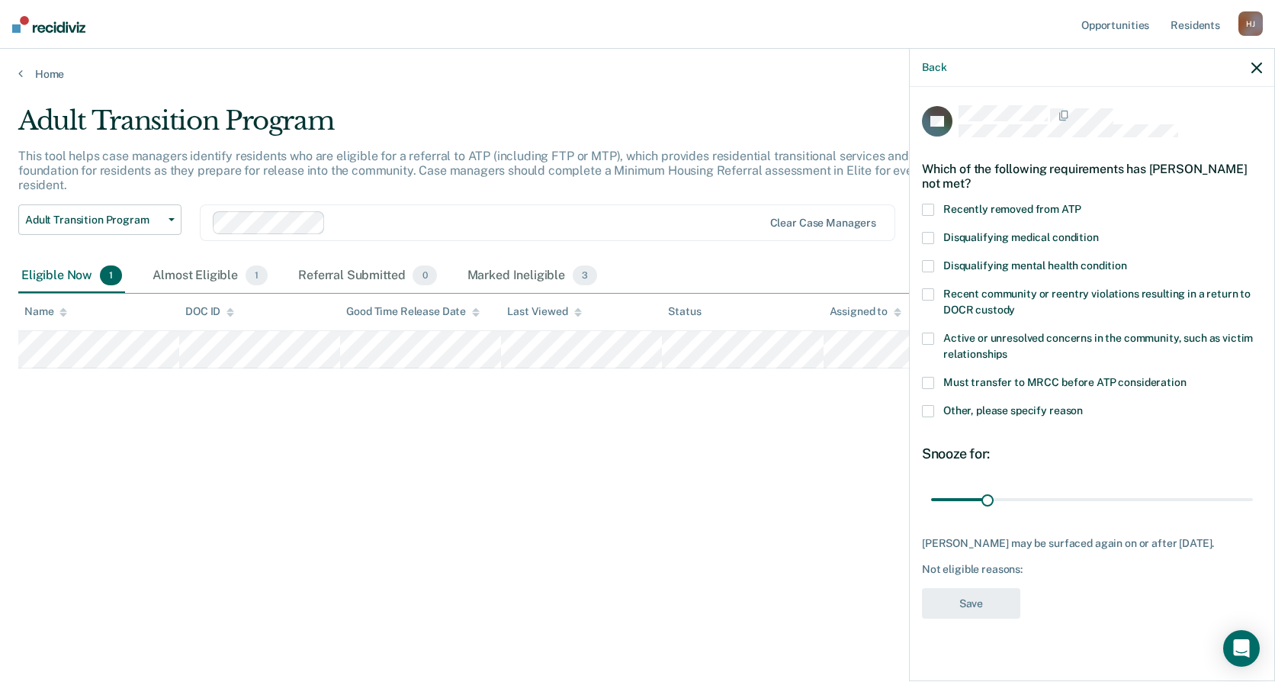
click at [1067, 406] on span "Other, please specify reason" at bounding box center [1014, 410] width 140 height 12
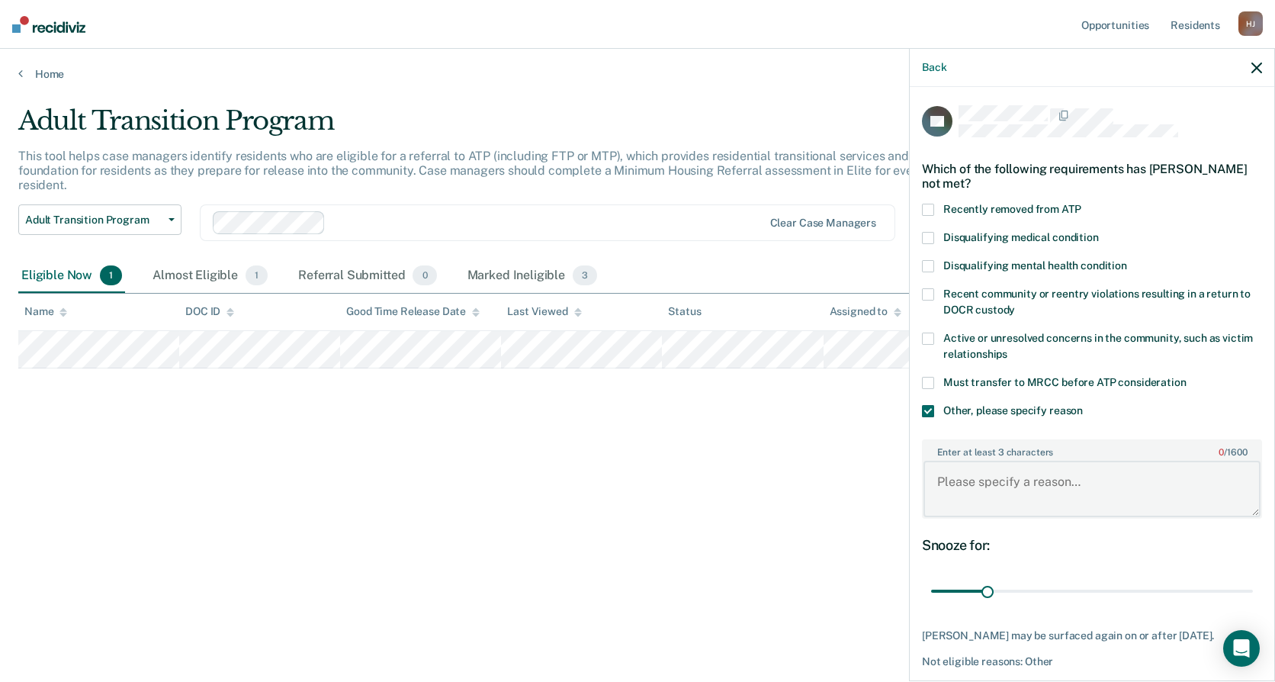
click at [1011, 483] on textarea "Enter at least 3 characters 0 / 1600" at bounding box center [1092, 489] width 337 height 56
type textarea "in treatment"
drag, startPoint x: 987, startPoint y: 590, endPoint x: 1293, endPoint y: 569, distance: 306.6
type input "180"
click at [1253, 578] on input "range" at bounding box center [1092, 591] width 322 height 27
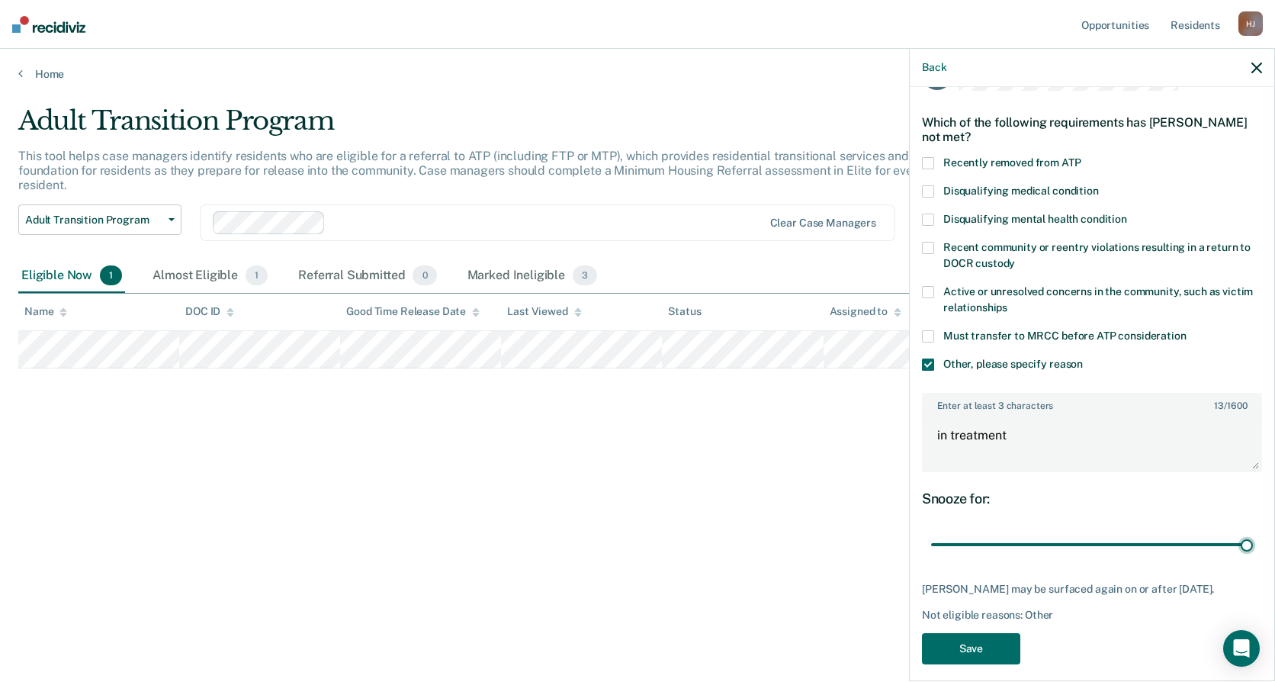
scroll to position [72, 0]
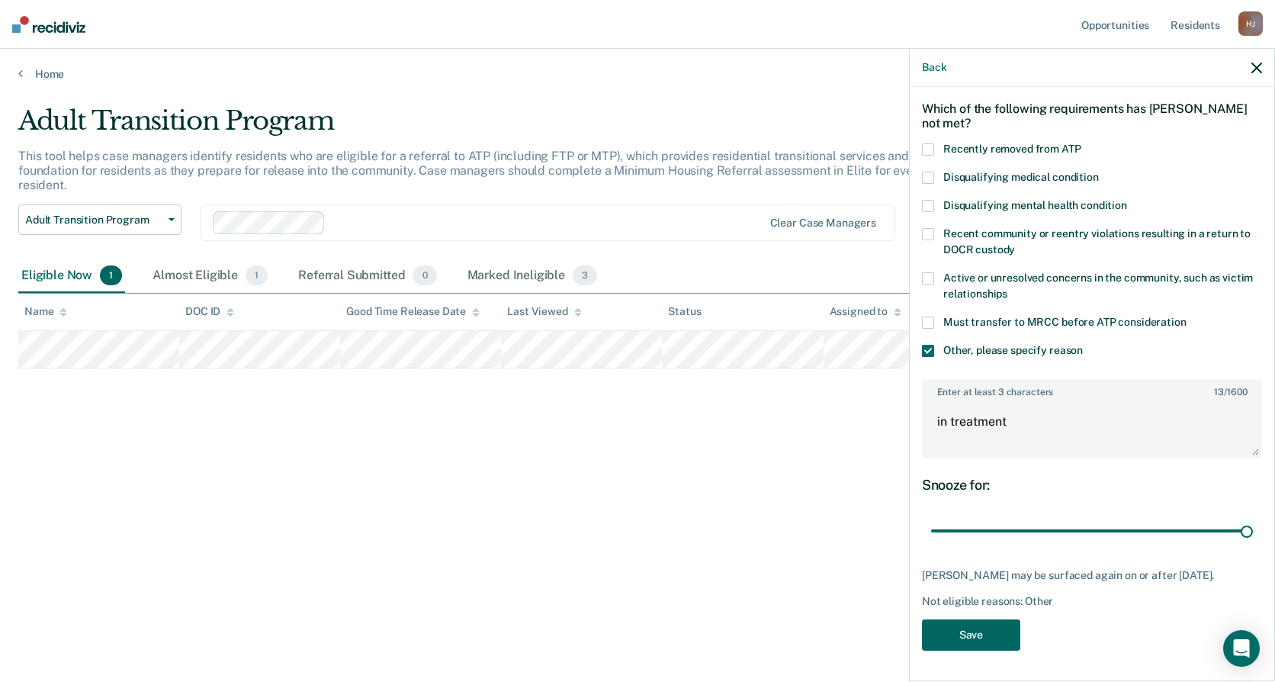
click at [998, 633] on button "Save" at bounding box center [971, 634] width 98 height 31
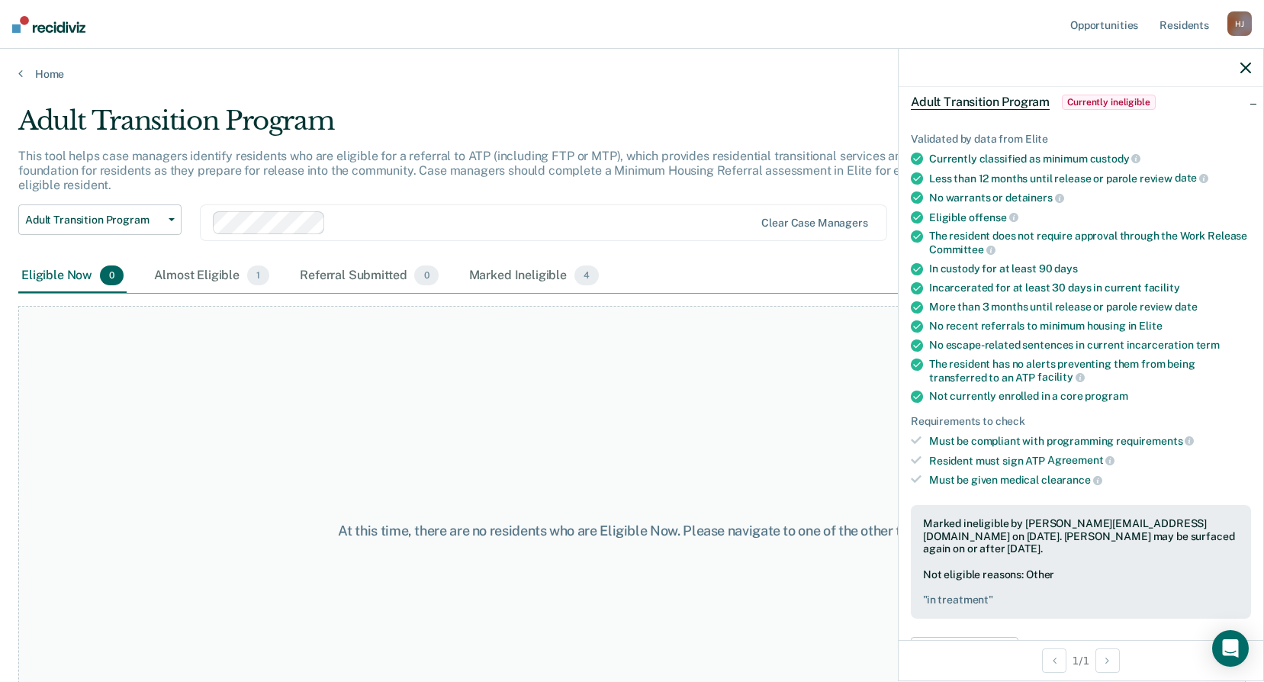
click at [1241, 68] on icon "button" at bounding box center [1245, 68] width 11 height 11
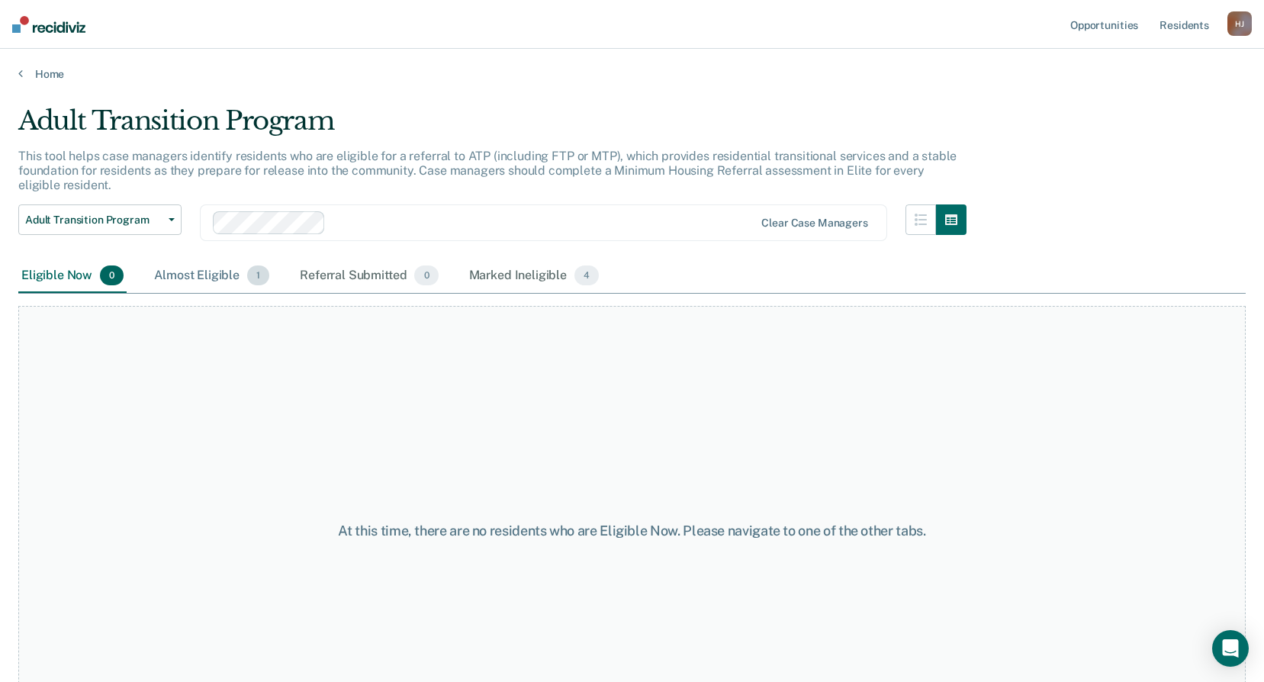
click at [219, 285] on div "Almost Eligible 1" at bounding box center [211, 276] width 121 height 34
